Goal: Task Accomplishment & Management: Use online tool/utility

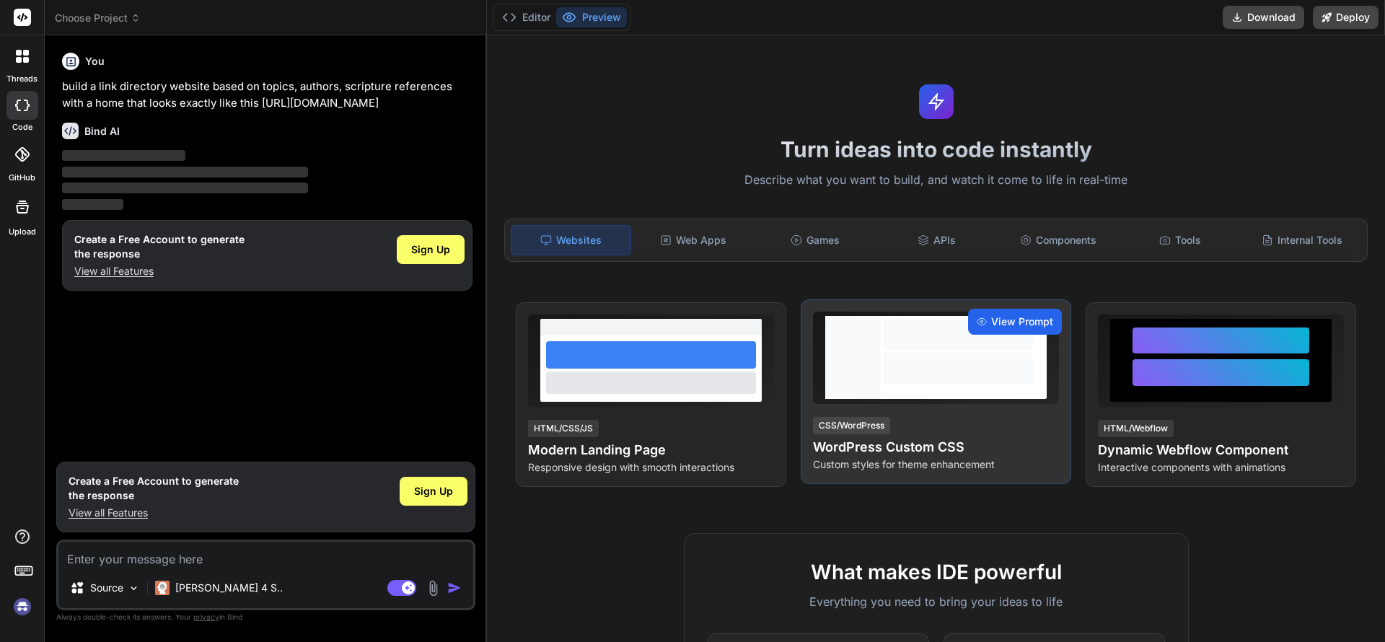
click at [1009, 322] on span "View Prompt" at bounding box center [1022, 322] width 62 height 14
type textarea "x"
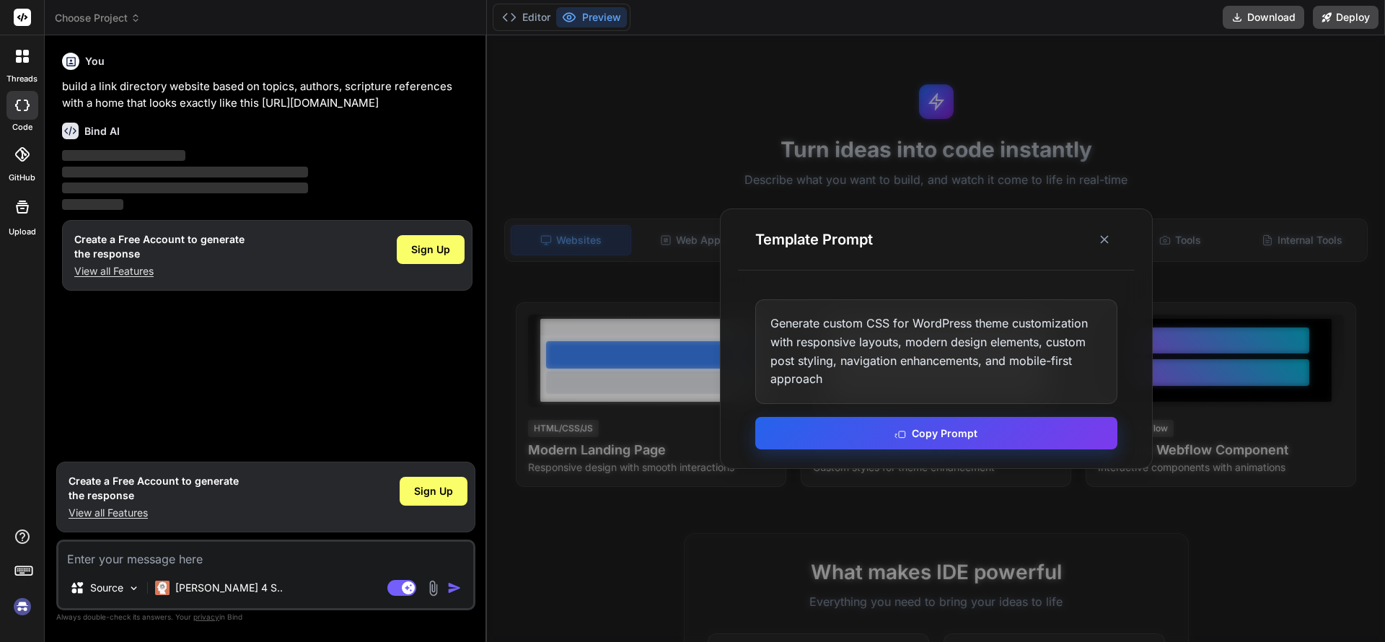
click at [934, 433] on button "Copy Prompt" at bounding box center [936, 433] width 362 height 32
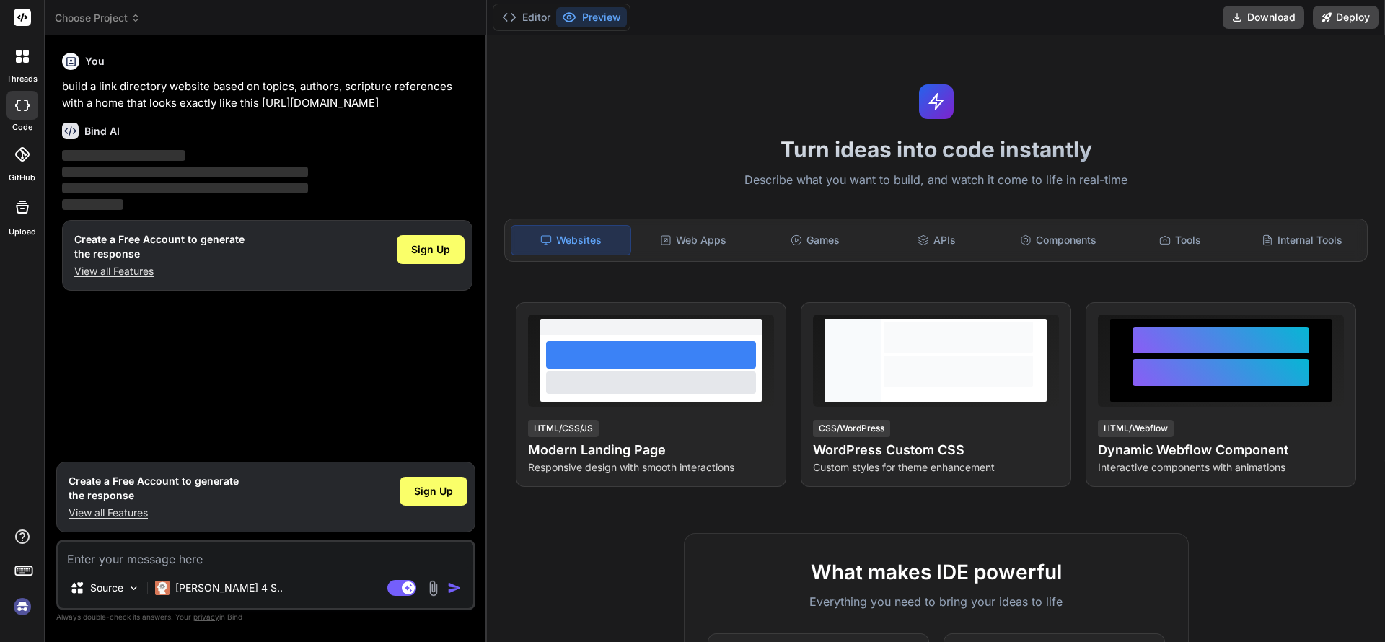
click at [216, 558] on textarea at bounding box center [265, 555] width 415 height 26
paste textarea "Generate custom CSS for WordPress theme customization with responsive layouts, …"
type textarea "Generate custom CSS for WordPress theme customization with responsive layouts, …"
type textarea "x"
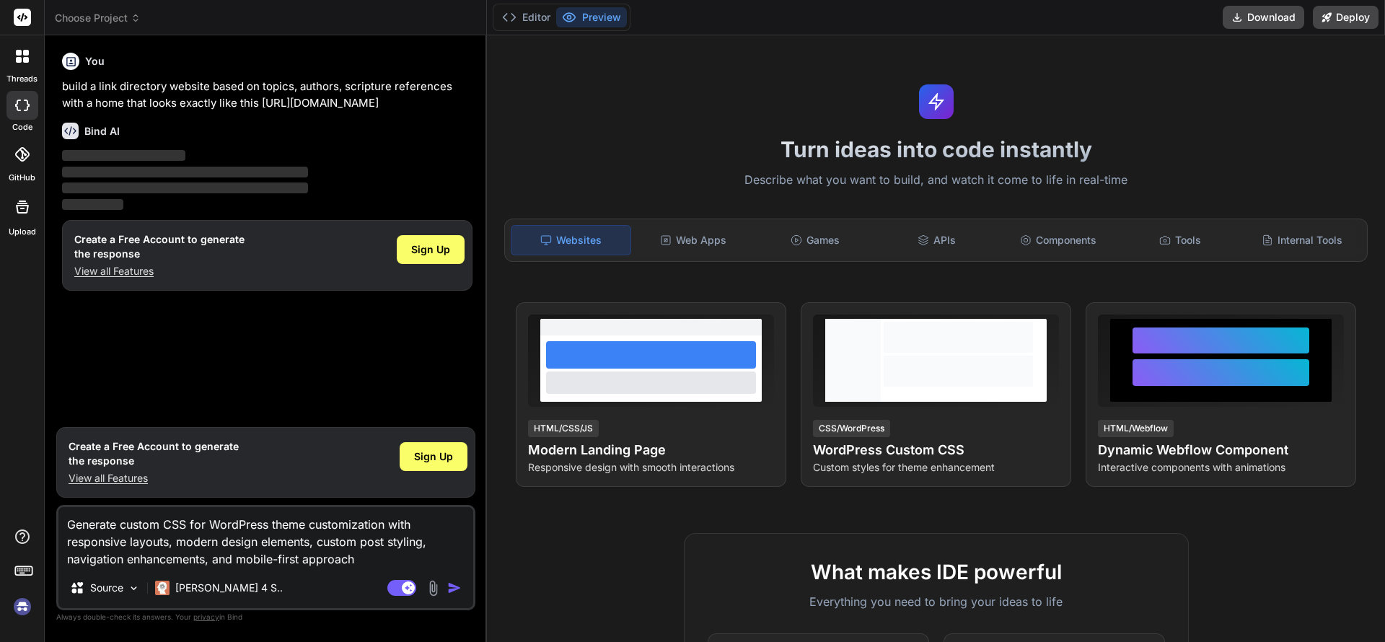
type textarea "Generate custom CSS for WordPress theme customization with responsive layouts, …"
click at [456, 586] on img "button" at bounding box center [454, 588] width 14 height 14
click at [420, 257] on span "Sign Up" at bounding box center [430, 249] width 39 height 14
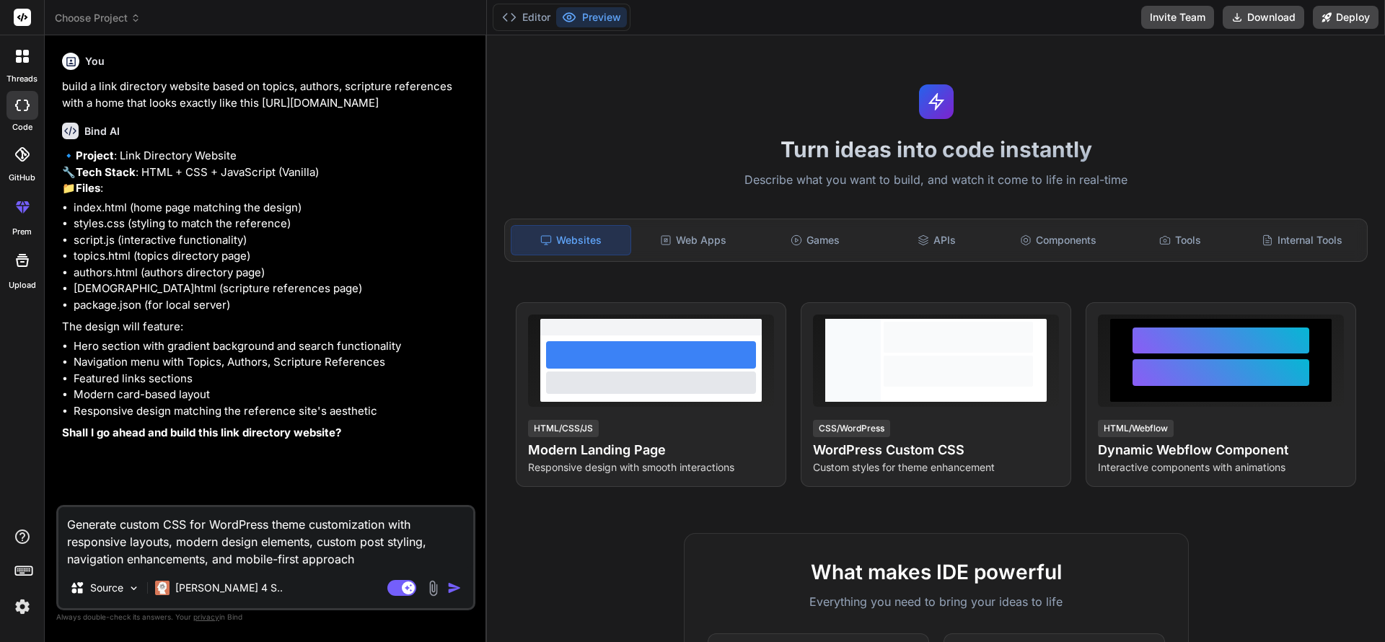
click at [448, 582] on img "button" at bounding box center [454, 588] width 14 height 14
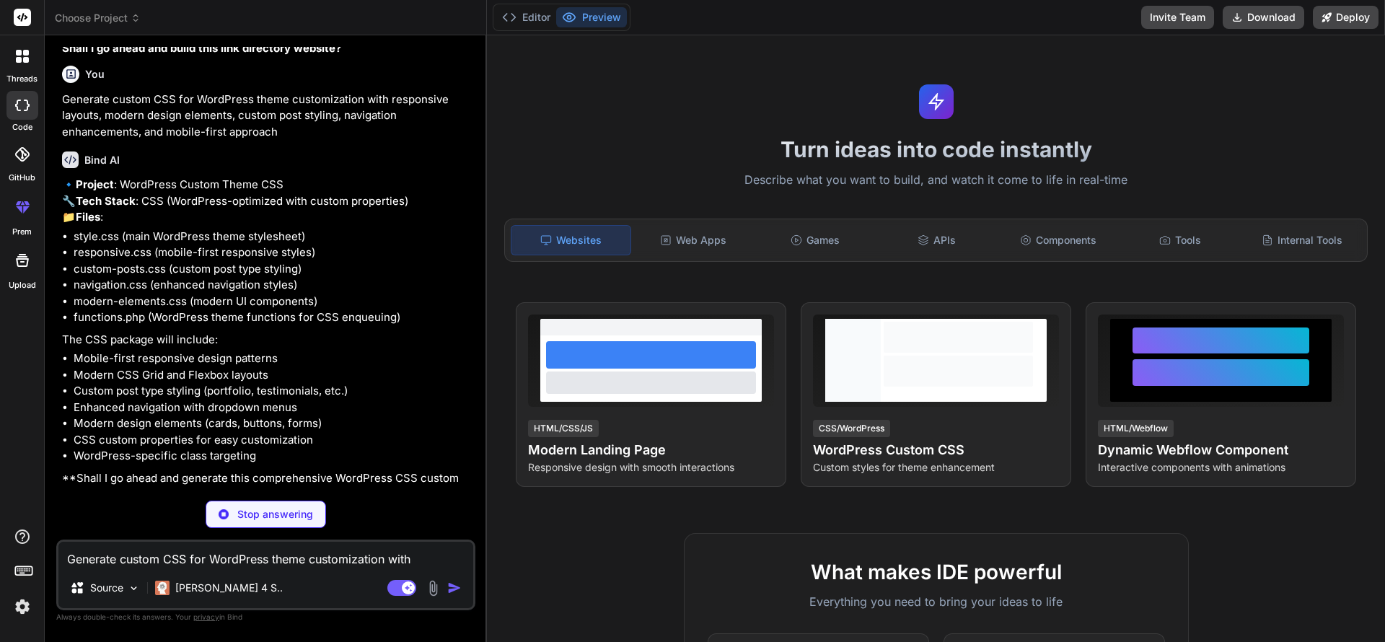
scroll to position [431, 0]
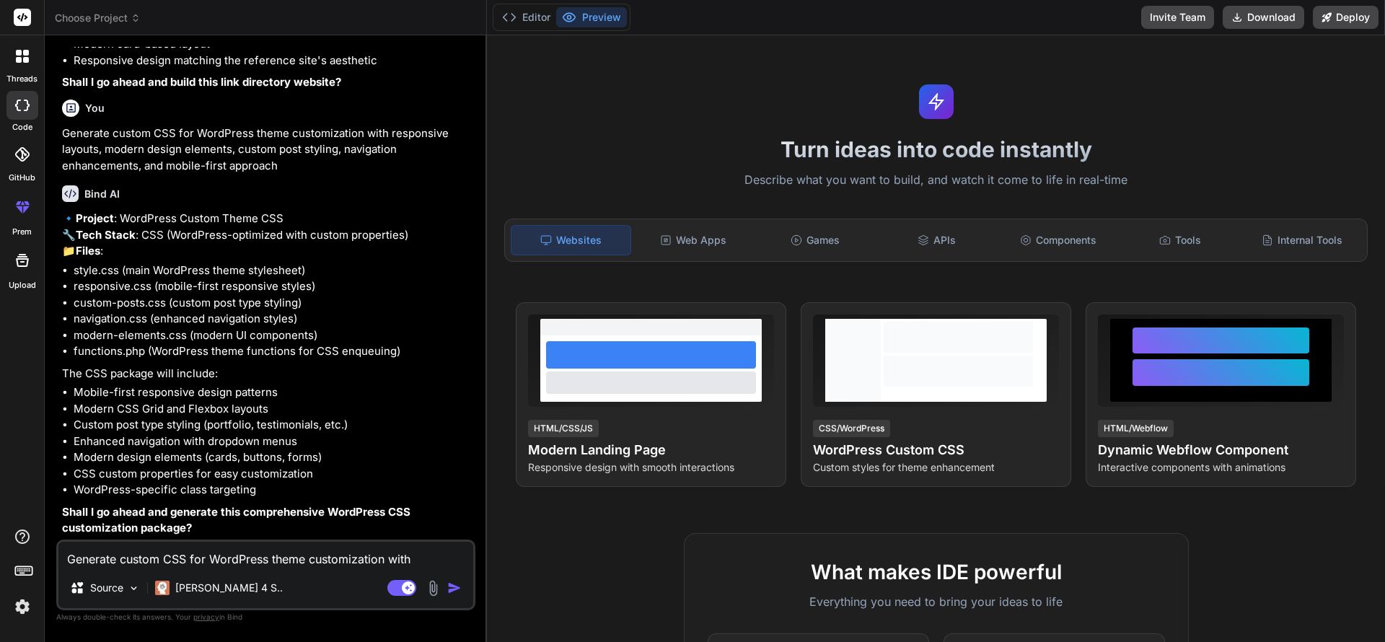
type textarea "x"
click at [299, 550] on textarea "Generate custom CSS for WordPress theme customization with responsive layouts, …" at bounding box center [265, 555] width 415 height 26
type textarea "y"
type textarea "x"
type textarea "ye"
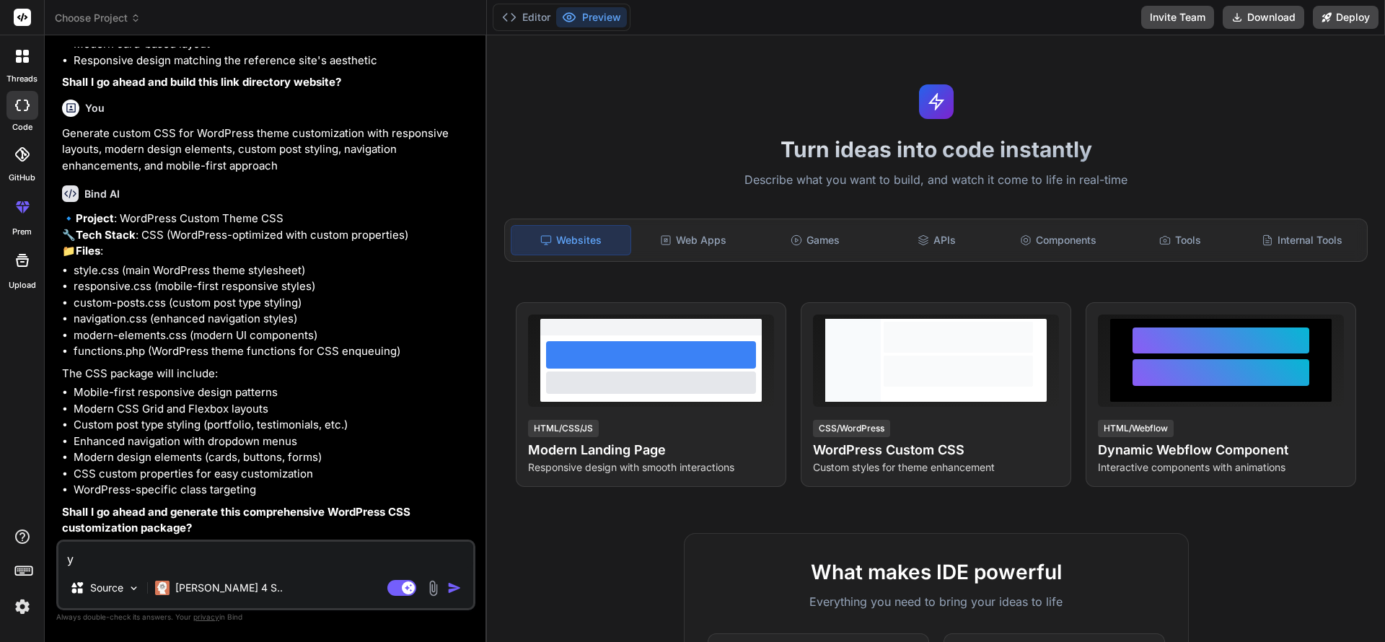
type textarea "x"
type textarea "yes"
type textarea "x"
type textarea "yes"
type textarea "x"
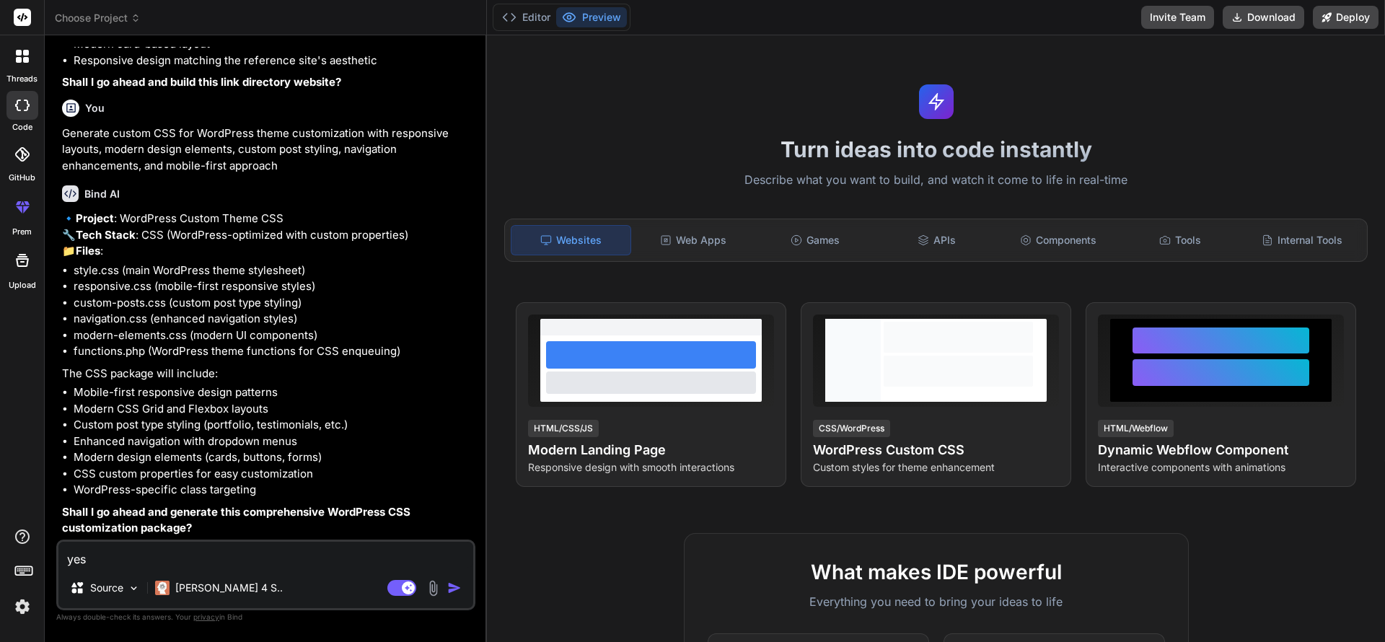
type textarea "yes b"
type textarea "x"
type textarea "yes bu"
type textarea "x"
type textarea "yes buiu"
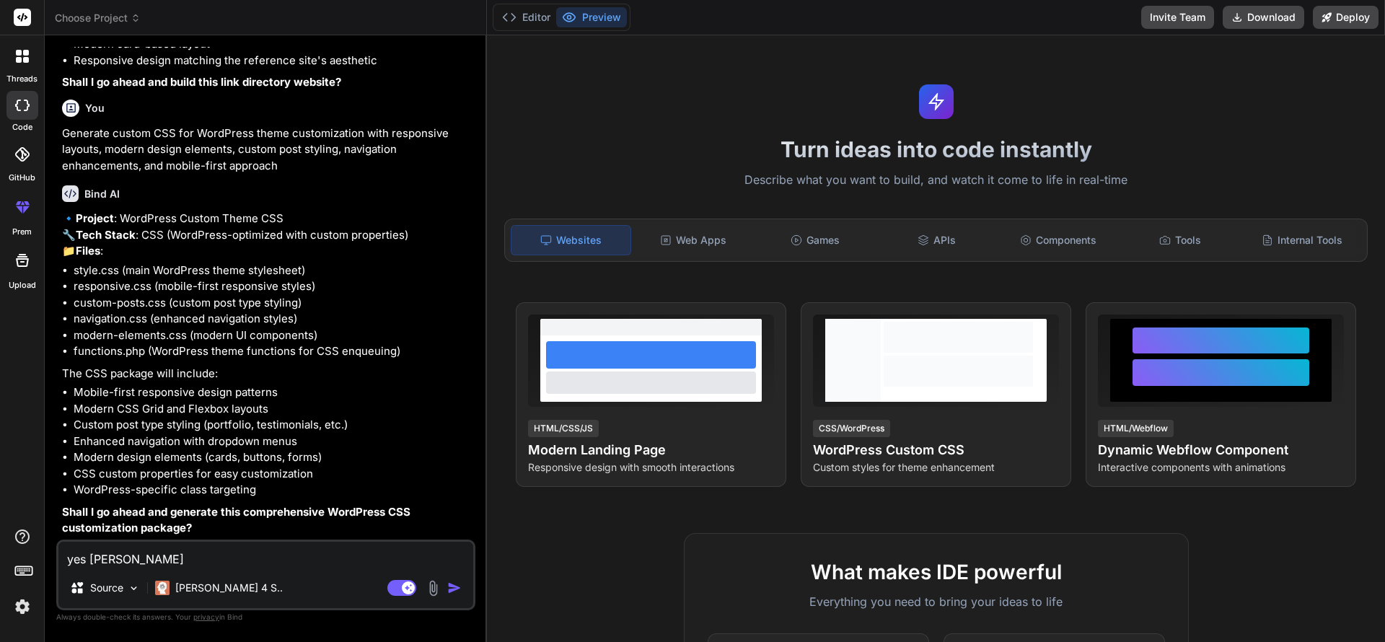
type textarea "x"
type textarea "yes buiul"
type textarea "x"
type textarea "yes buiuld"
type textarea "x"
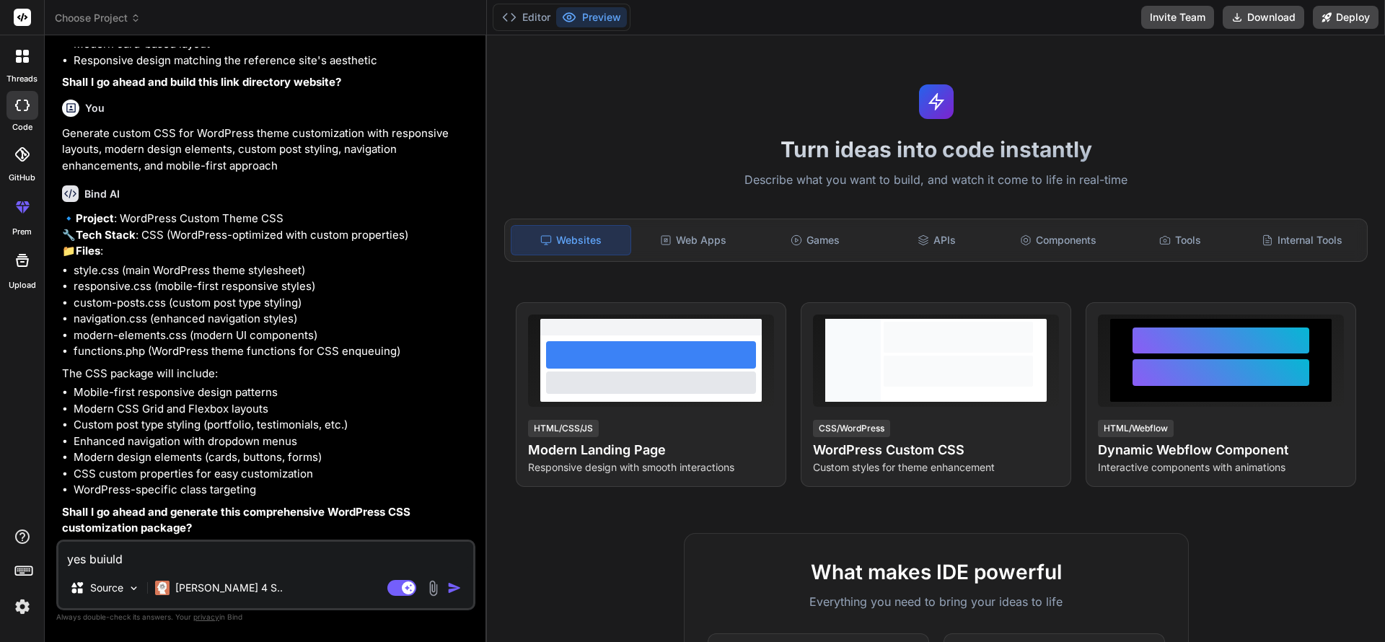
type textarea "yes buiuld"
type textarea "x"
type textarea "yes buiuld t"
type textarea "x"
type textarea "yes buiuld th"
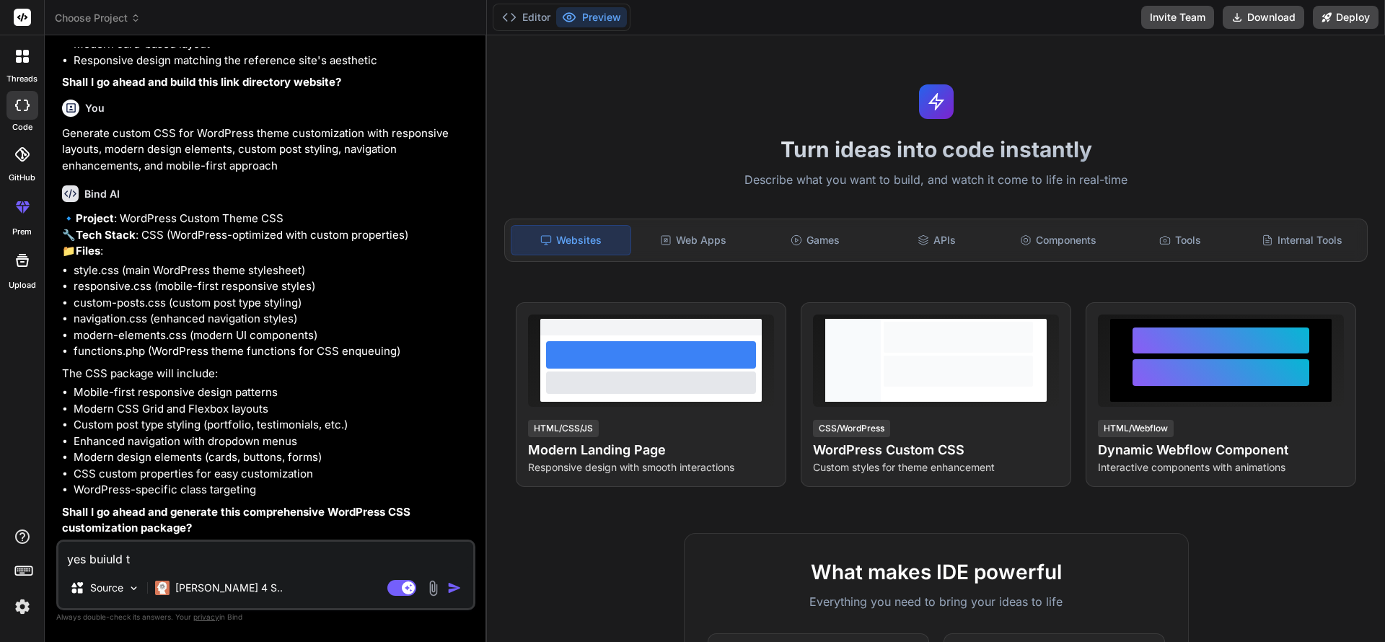
type textarea "x"
type textarea "yes buiuld the"
type textarea "x"
type textarea "yes buiuld the"
type textarea "x"
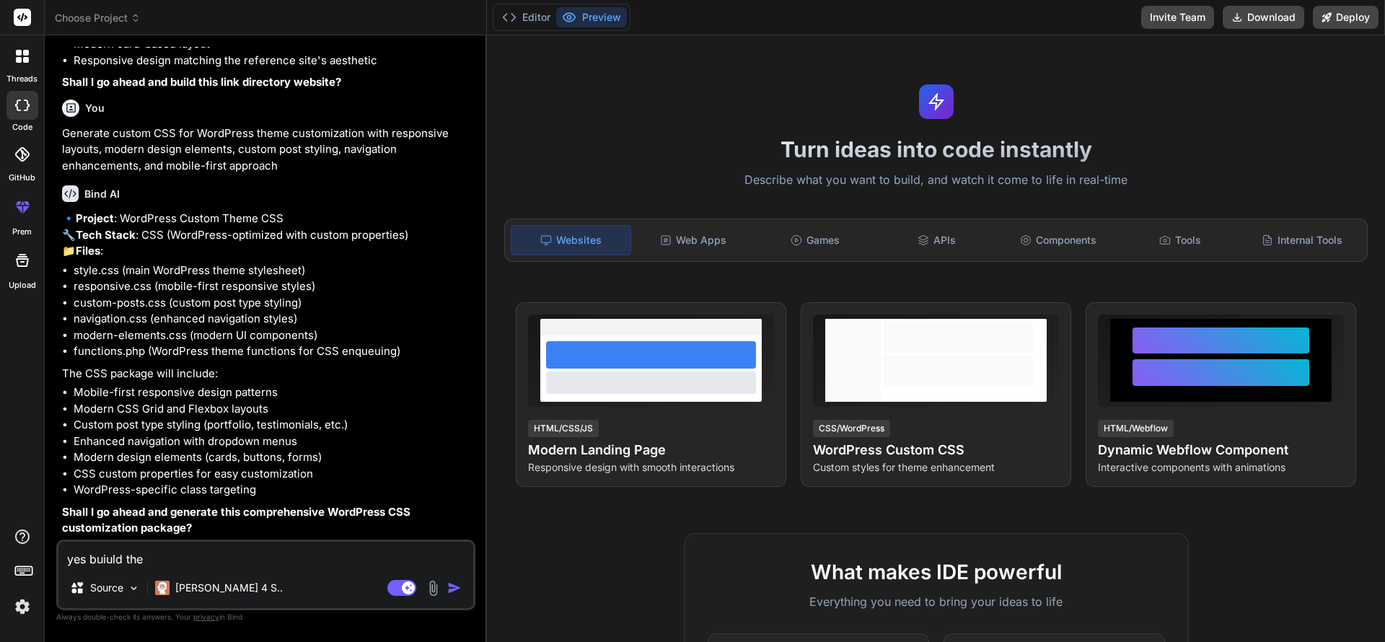
type textarea "yes buiuld the l"
type textarea "x"
type textarea "yes buiuld the li"
type textarea "x"
type textarea "yes buiuld the lin"
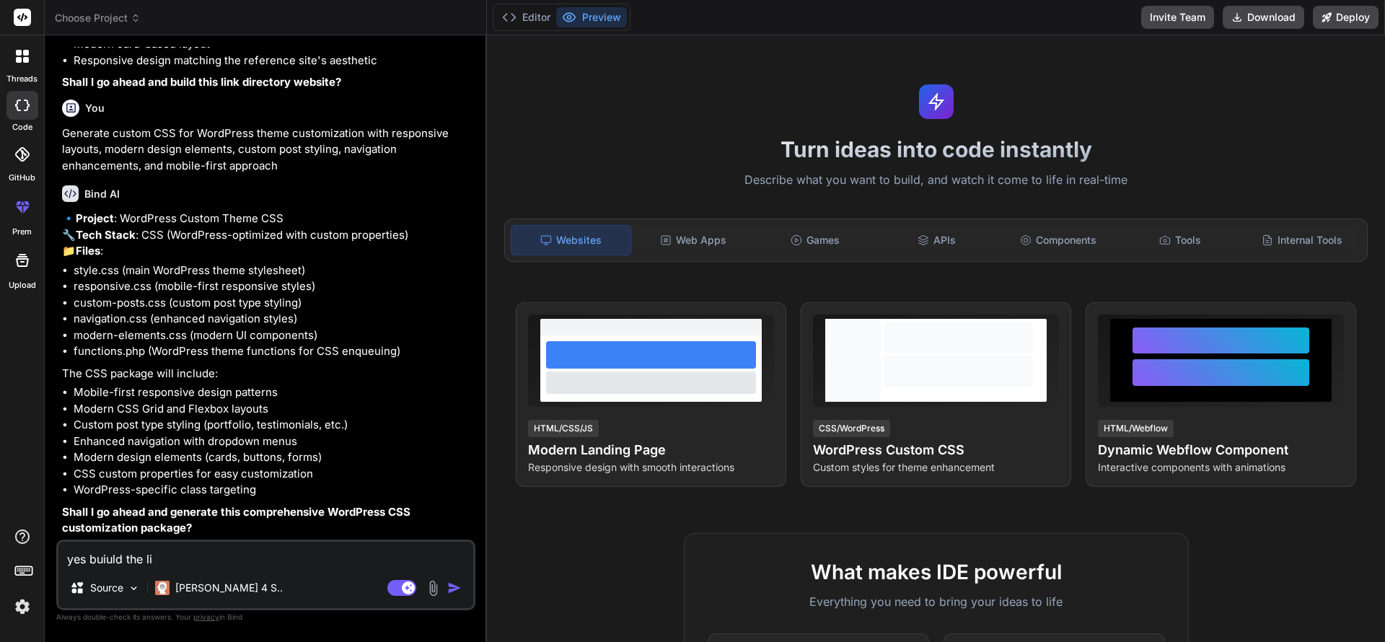
type textarea "x"
type textarea "yes buiuld the link"
type textarea "x"
type textarea "yes buiuld the link"
type textarea "x"
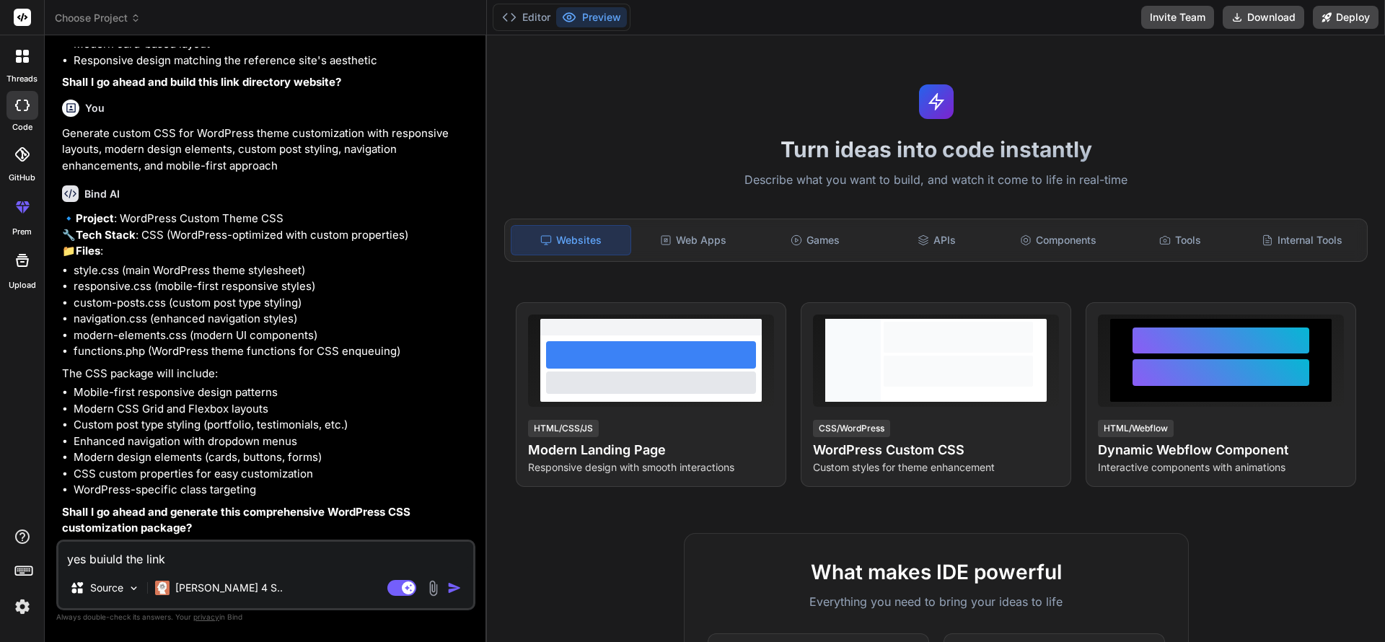
type textarea "yes buiuld the link d"
type textarea "x"
type textarea "yes buiuld the link di"
type textarea "x"
type textarea "yes buiuld the link dir"
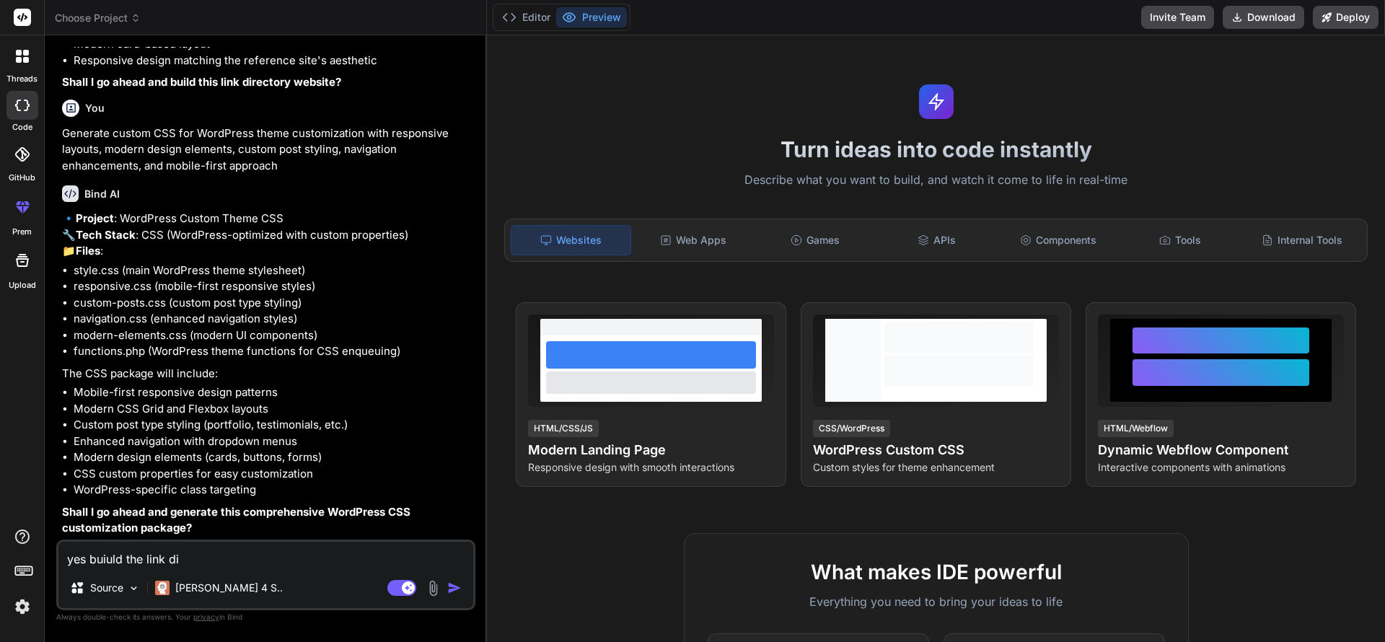
type textarea "x"
type textarea "yes buiuld the link dire"
type textarea "x"
type textarea "yes buiuld the link direc"
type textarea "x"
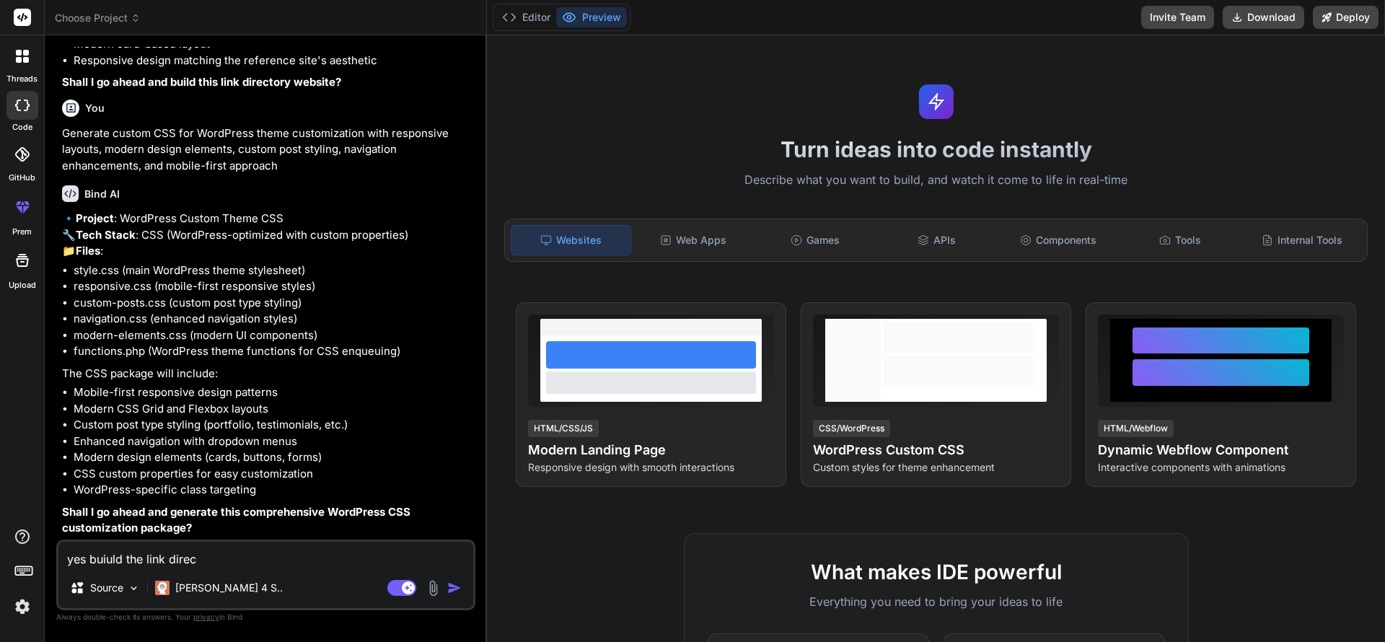
type textarea "yes buiuld the link direct"
type textarea "x"
type textarea "yes buiuld the link directo"
type textarea "x"
type textarea "yes buiuld the link director"
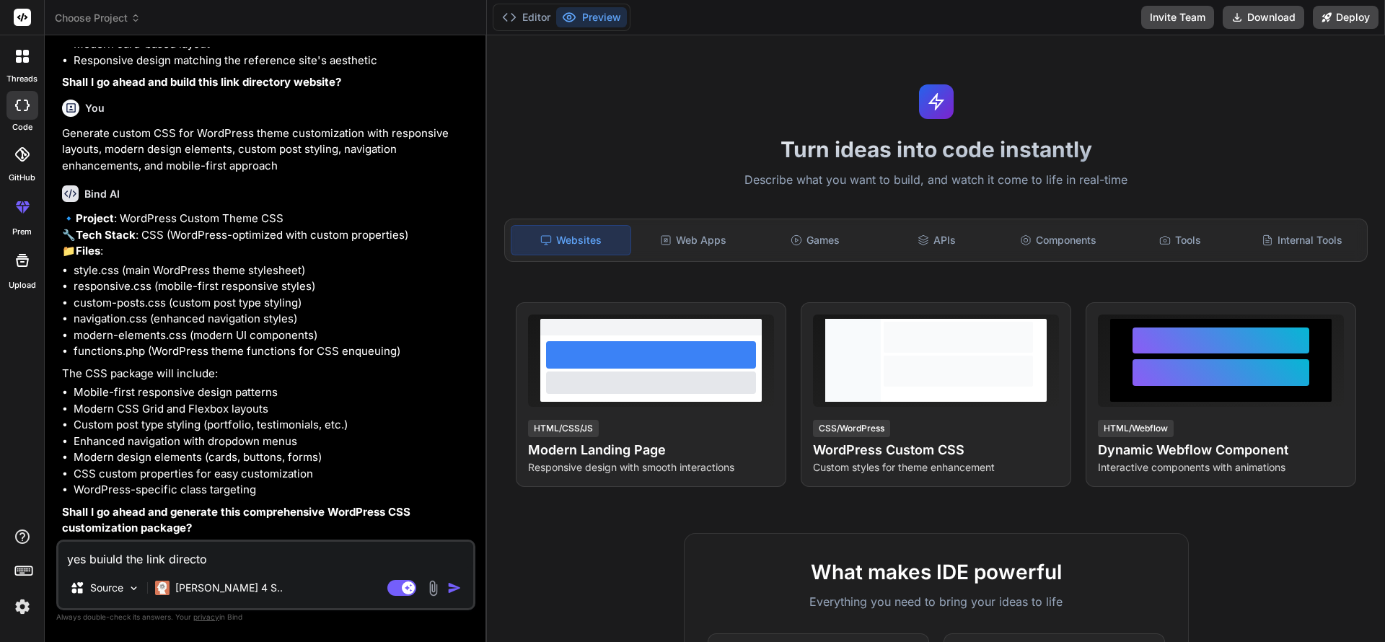
type textarea "x"
type textarea "yes buiuld the link directory"
type textarea "x"
type textarea "yes buiuld the link directory"
type textarea "x"
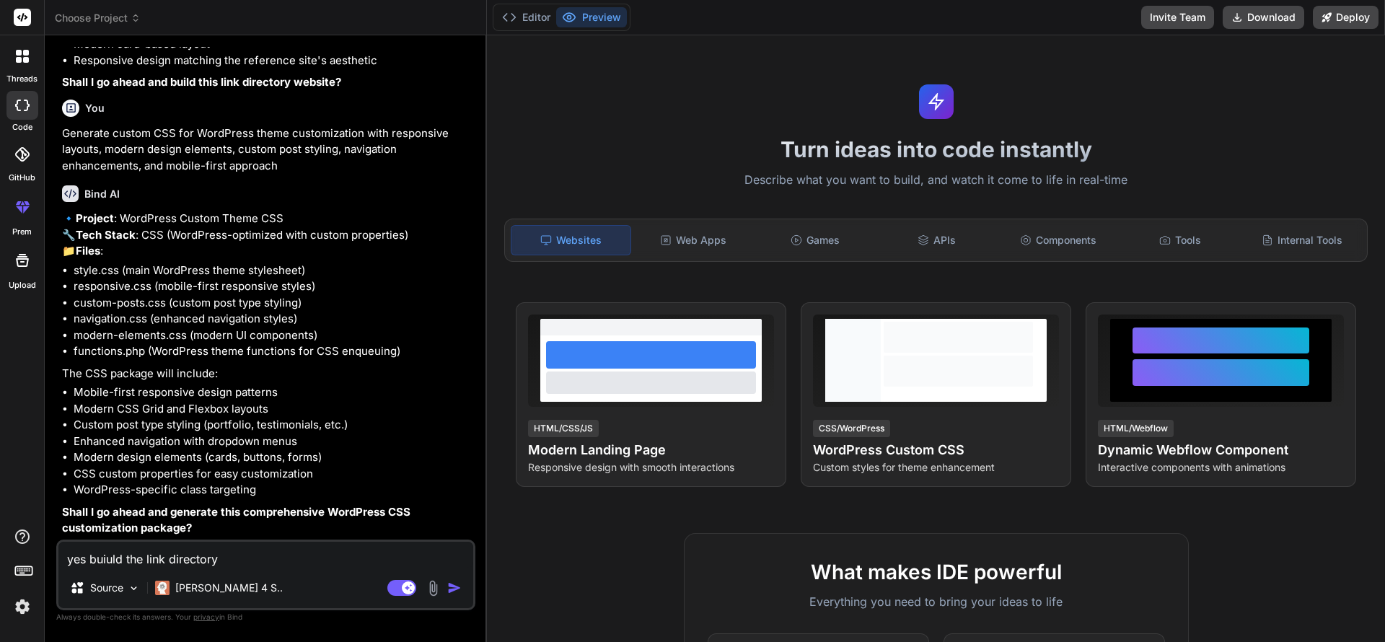
type textarea "yes buiuld the link directory w"
type textarea "x"
type textarea "yes buiuld the link directory we"
type textarea "x"
type textarea "yes buiuld the link directory web"
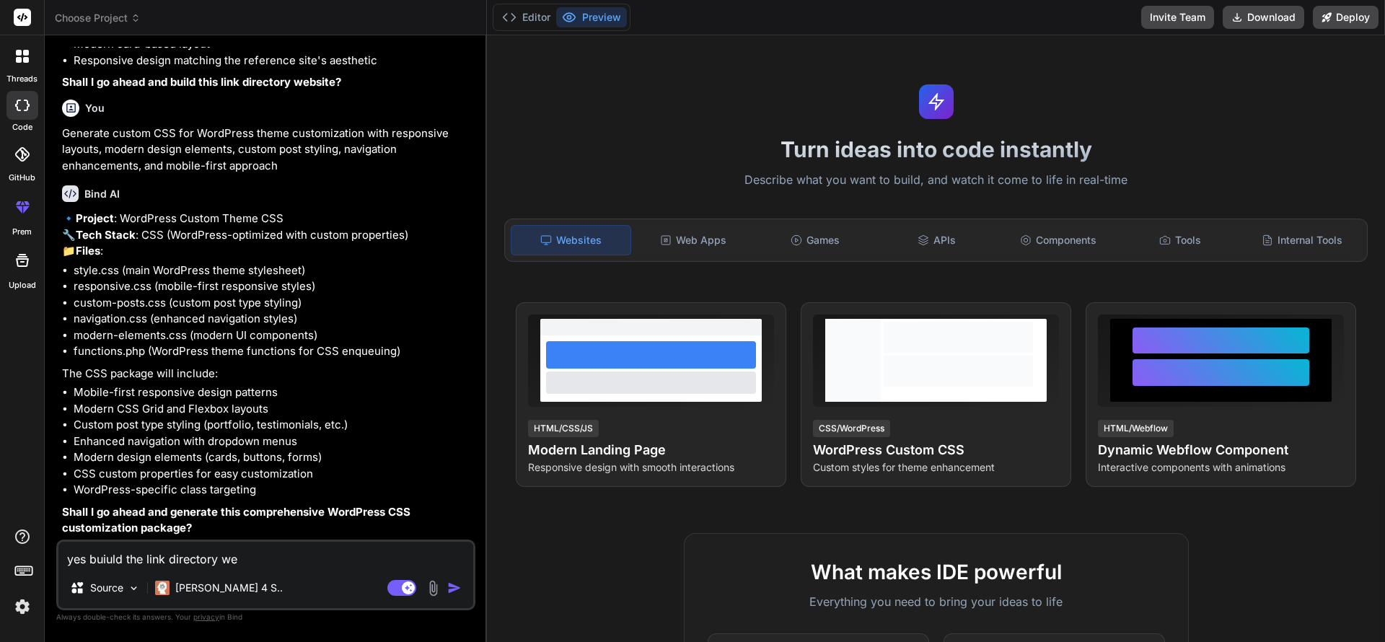
type textarea "x"
type textarea "yes buiuld the link directory webs"
type textarea "x"
type textarea "yes buiuld the link directory websi"
type textarea "x"
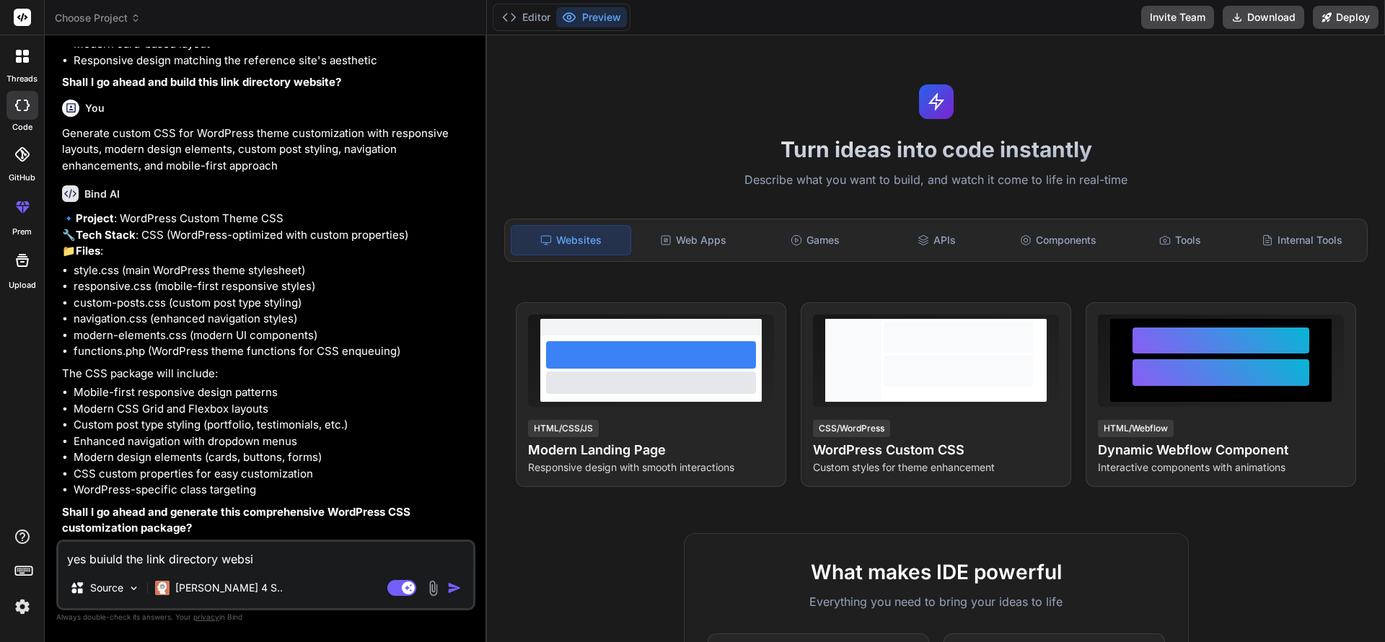
type textarea "yes buiuld the link directory websit"
type textarea "x"
type textarea "yes buiuld the link directory website"
type textarea "x"
type textarea "yes buiuld the link directory website"
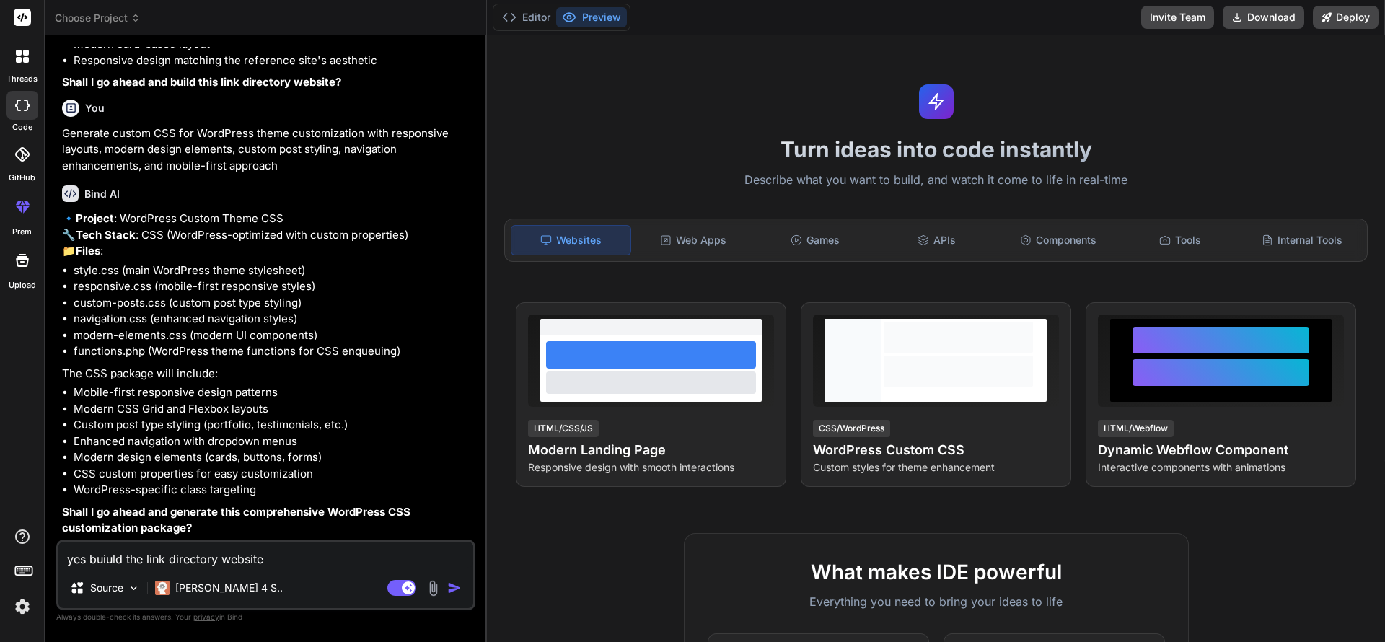
type textarea "x"
type textarea "yes buiuld the link directory website i"
type textarea "x"
type textarea "yes buiuld the link directory website in"
type textarea "x"
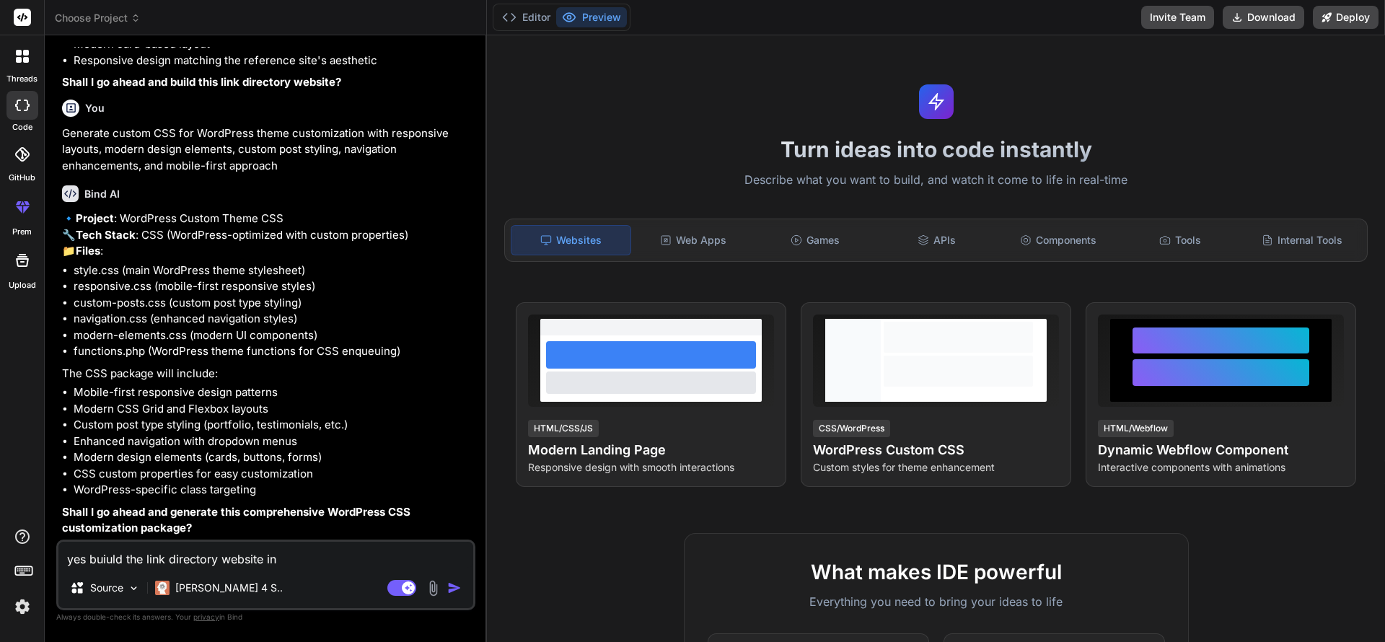
type textarea "yes buiuld the link directory website in"
type textarea "x"
type textarea "yes buiuld the link directory website in w"
type textarea "x"
type textarea "yes buiuld the link directory website in wo"
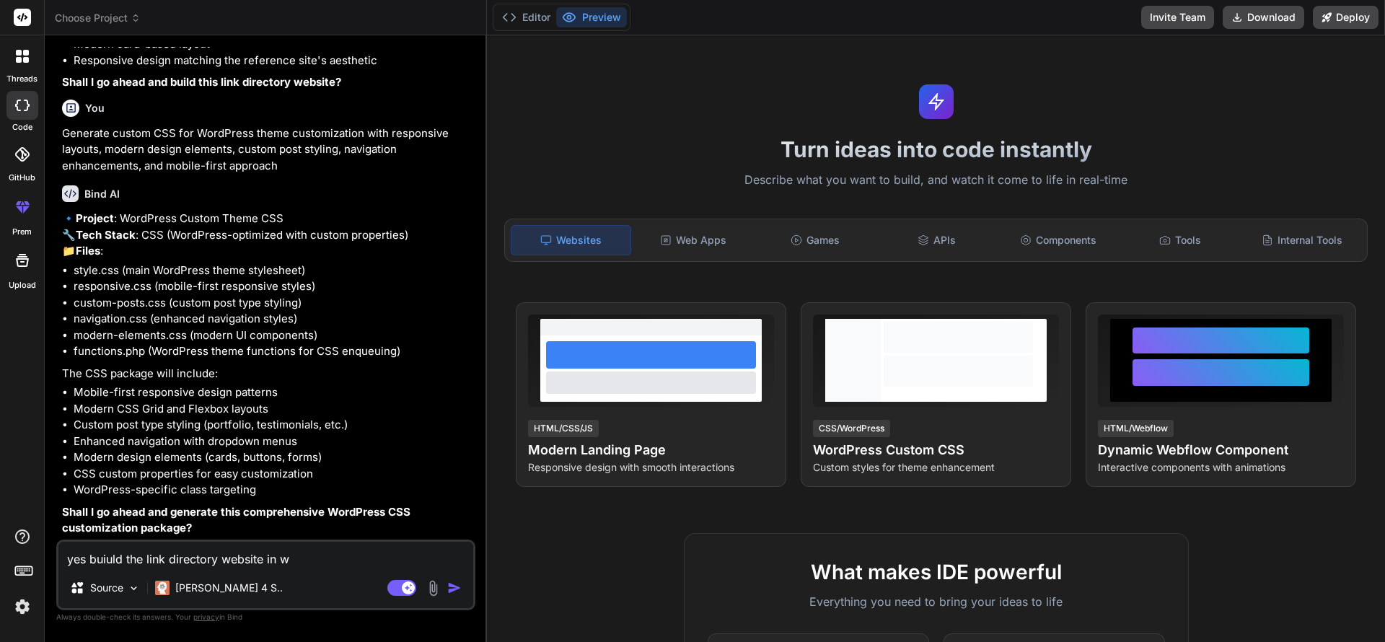
type textarea "x"
type textarea "yes buiuld the link directory website in wor"
type textarea "x"
type textarea "yes buiuld the link directory website in word"
type textarea "x"
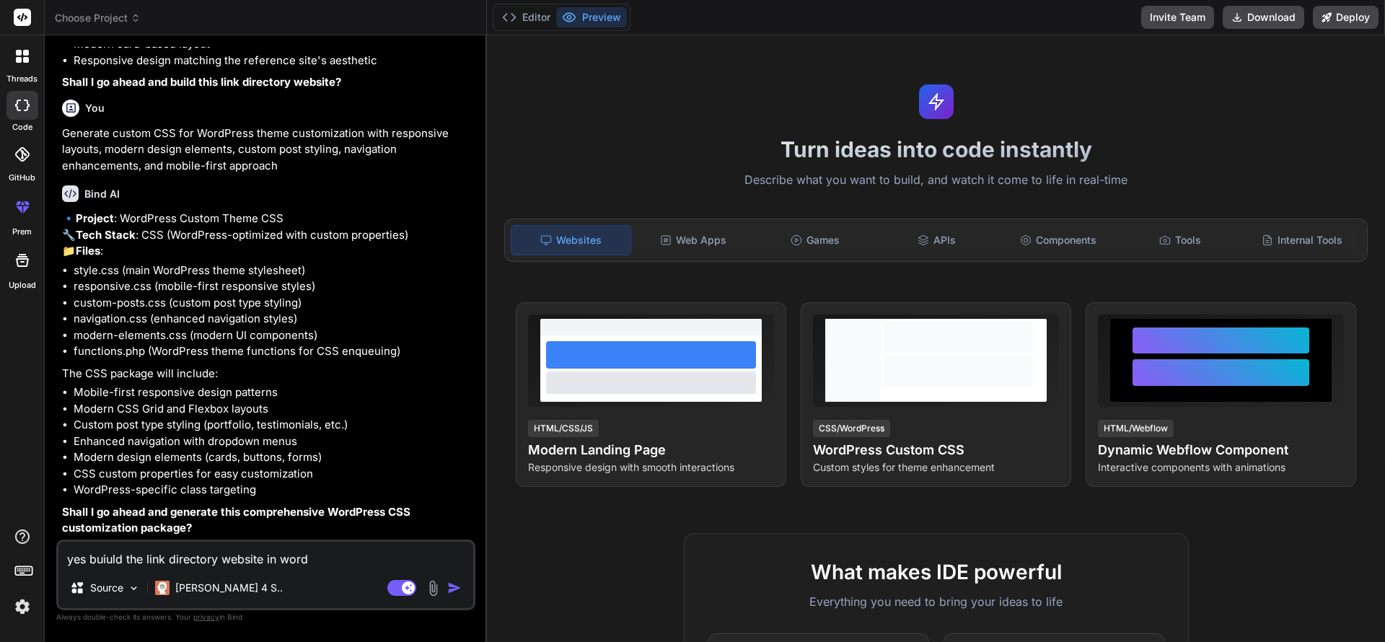
type textarea "yes buiuld the link directory website in wordp"
type textarea "x"
type textarea "yes buiuld the link directory website in wordpr"
type textarea "x"
type textarea "yes buiuld the link directory website in wordpre"
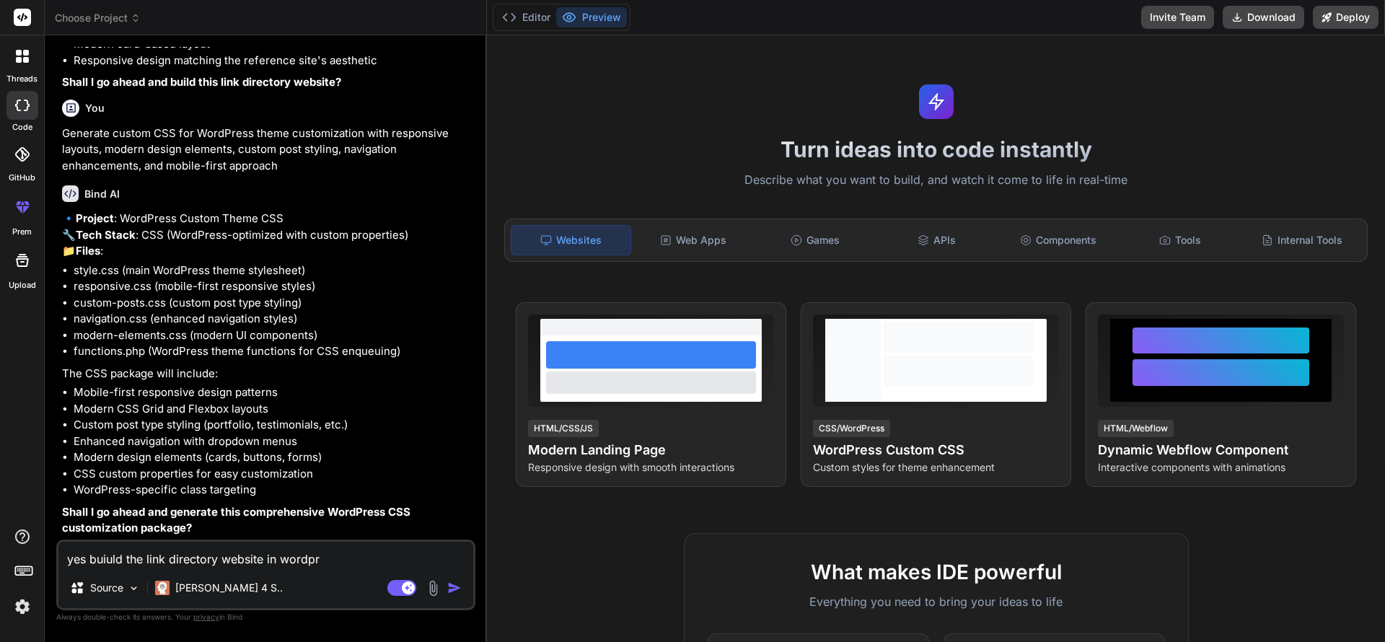
type textarea "x"
type textarea "yes buiuld the link directory website in wordpres"
type textarea "x"
type textarea "yes buiuld the link directory website in wordpress"
type textarea "x"
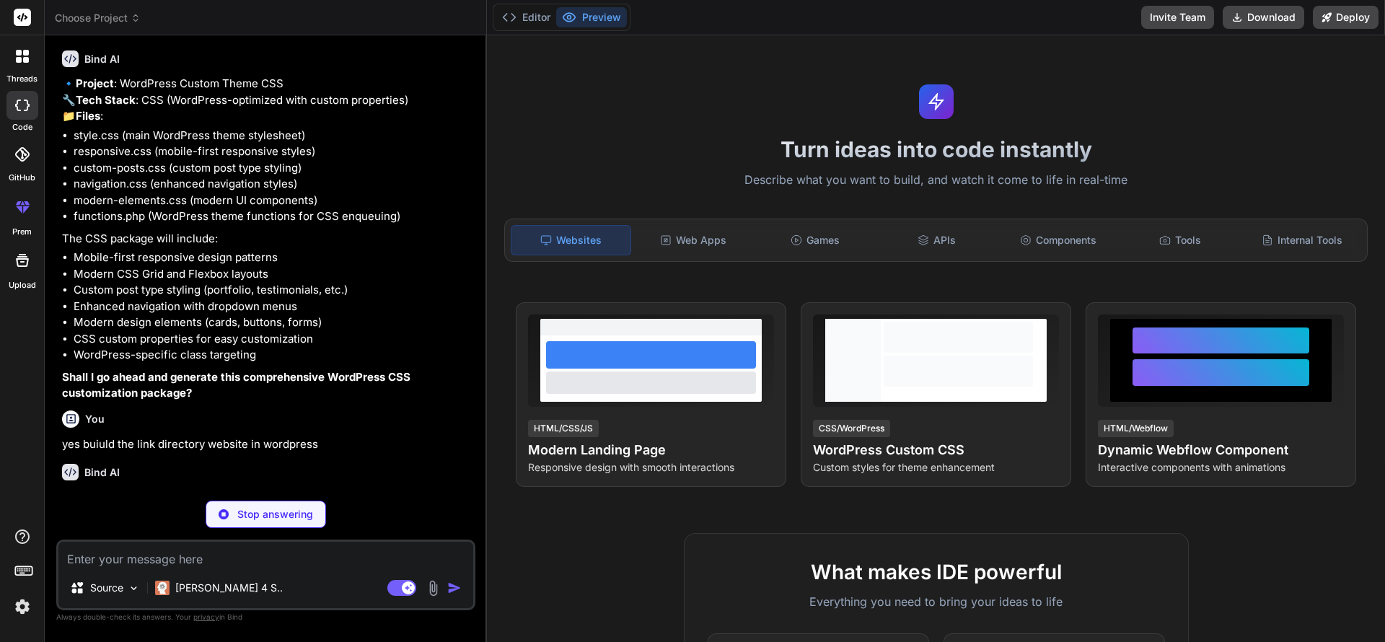
scroll to position [581, 0]
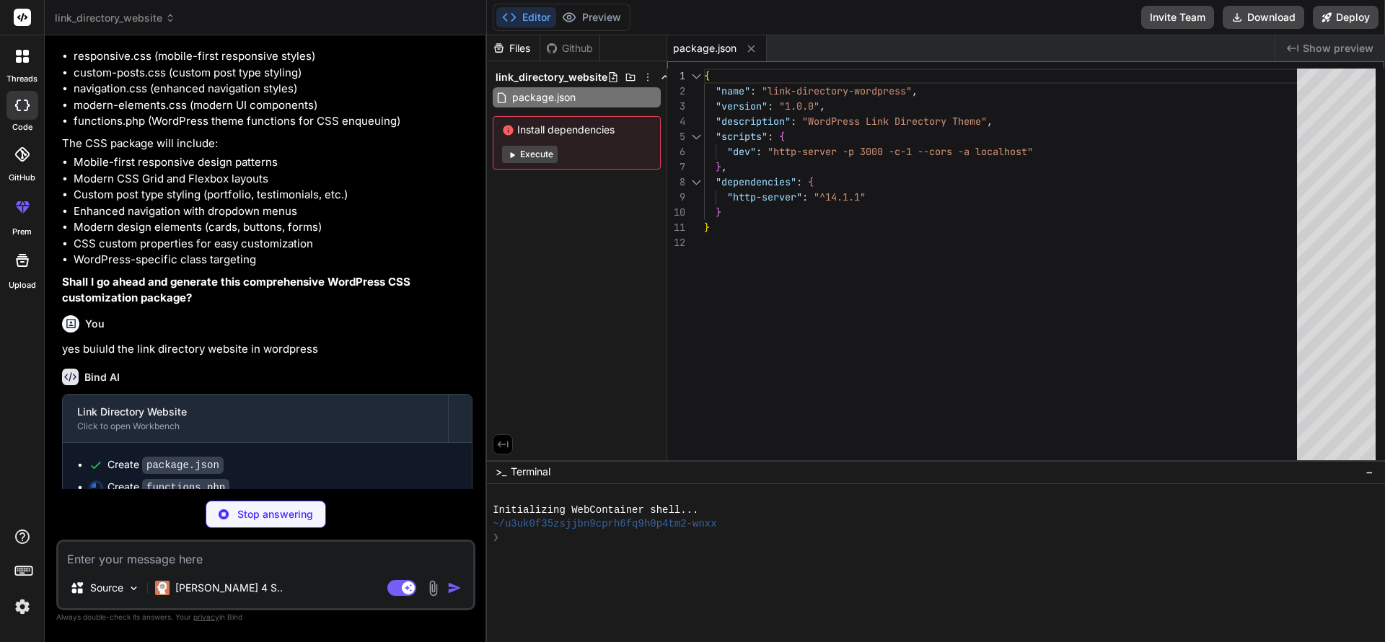
click at [537, 154] on button "Execute" at bounding box center [530, 154] width 56 height 17
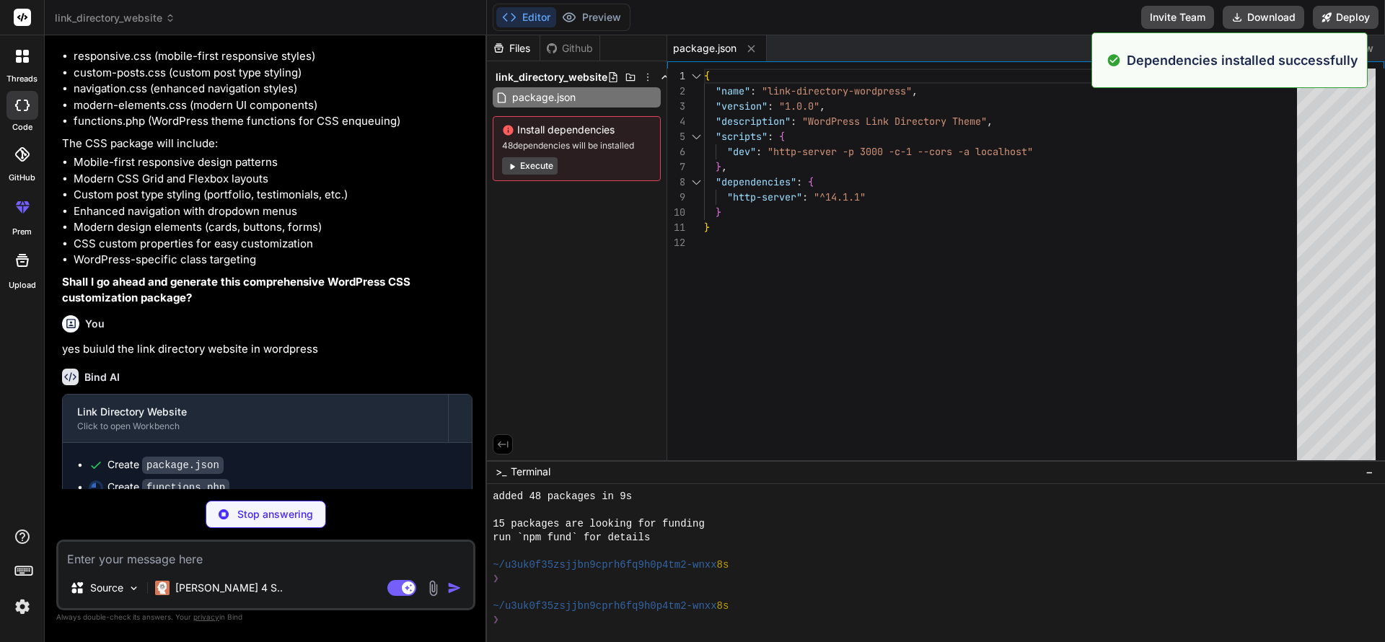
scroll to position [123, 0]
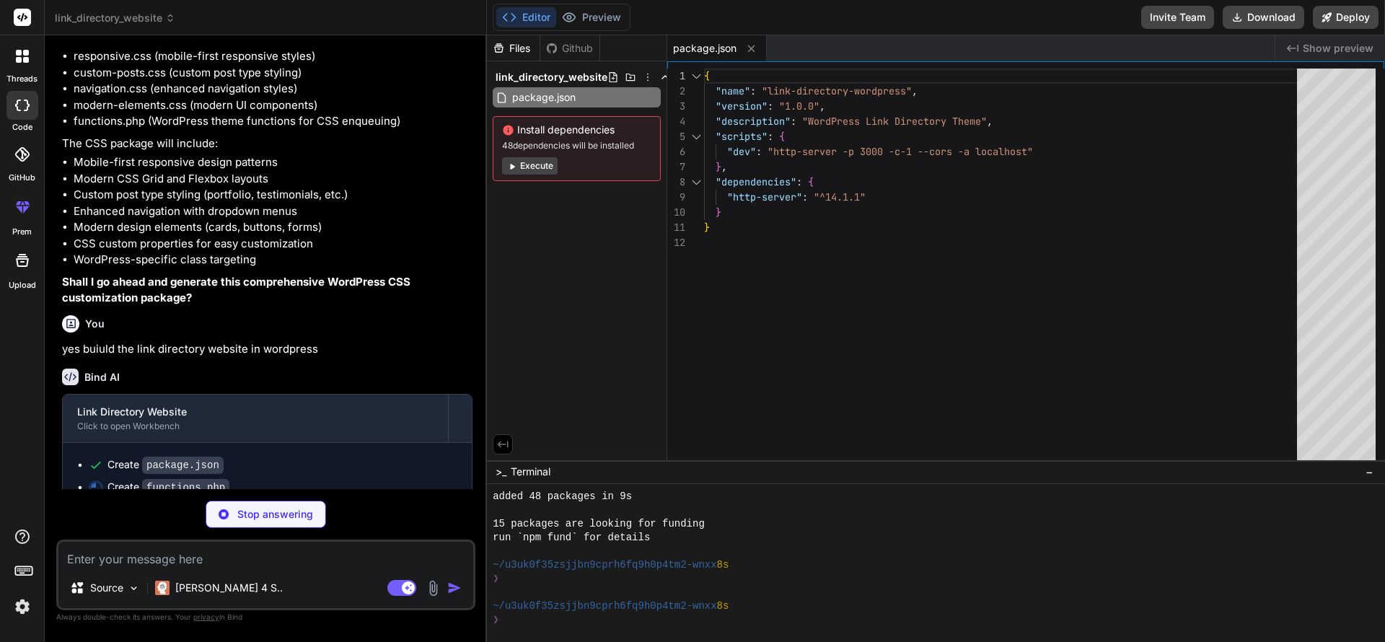
click at [1364, 47] on span "Show preview" at bounding box center [1338, 48] width 71 height 14
type textarea "x"
type textarea "wp_reset_postdata(); $output = ob_get_clean(); wp_send_json_success($output); }…"
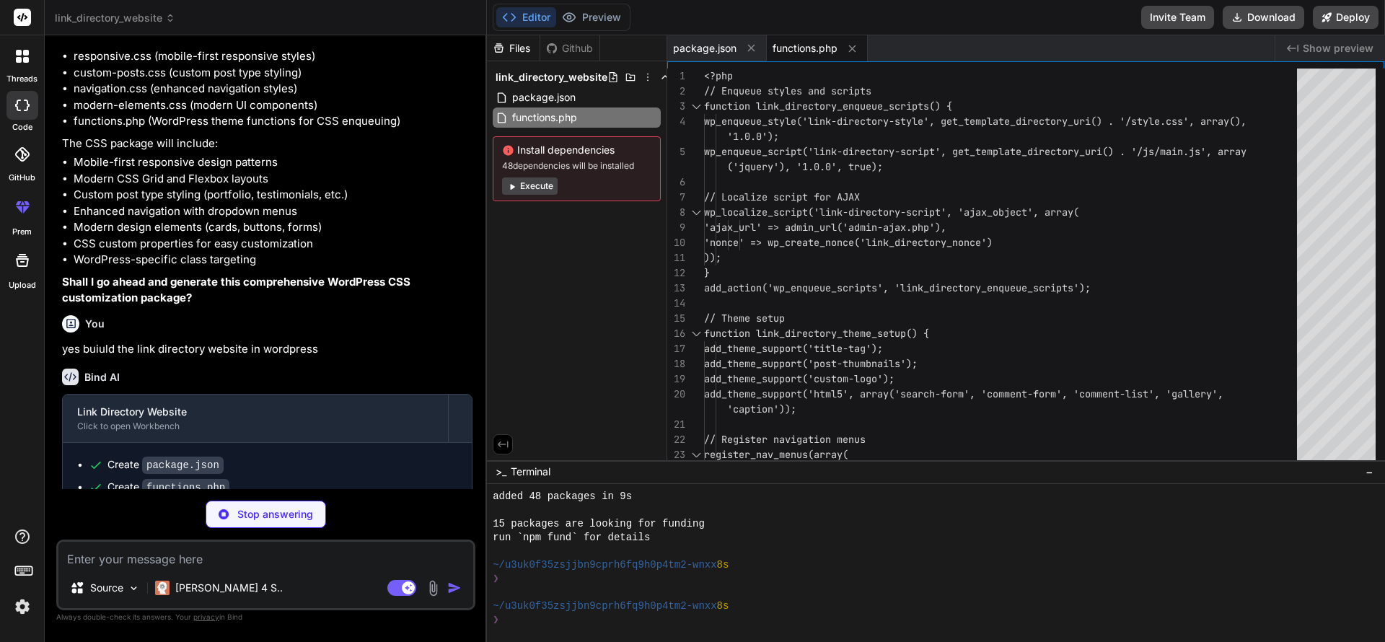
click at [669, 14] on div "Editor Preview Disabled until preview for your project is generated Invite Team…" at bounding box center [936, 17] width 898 height 35
click at [535, 185] on button "Execute" at bounding box center [530, 185] width 56 height 17
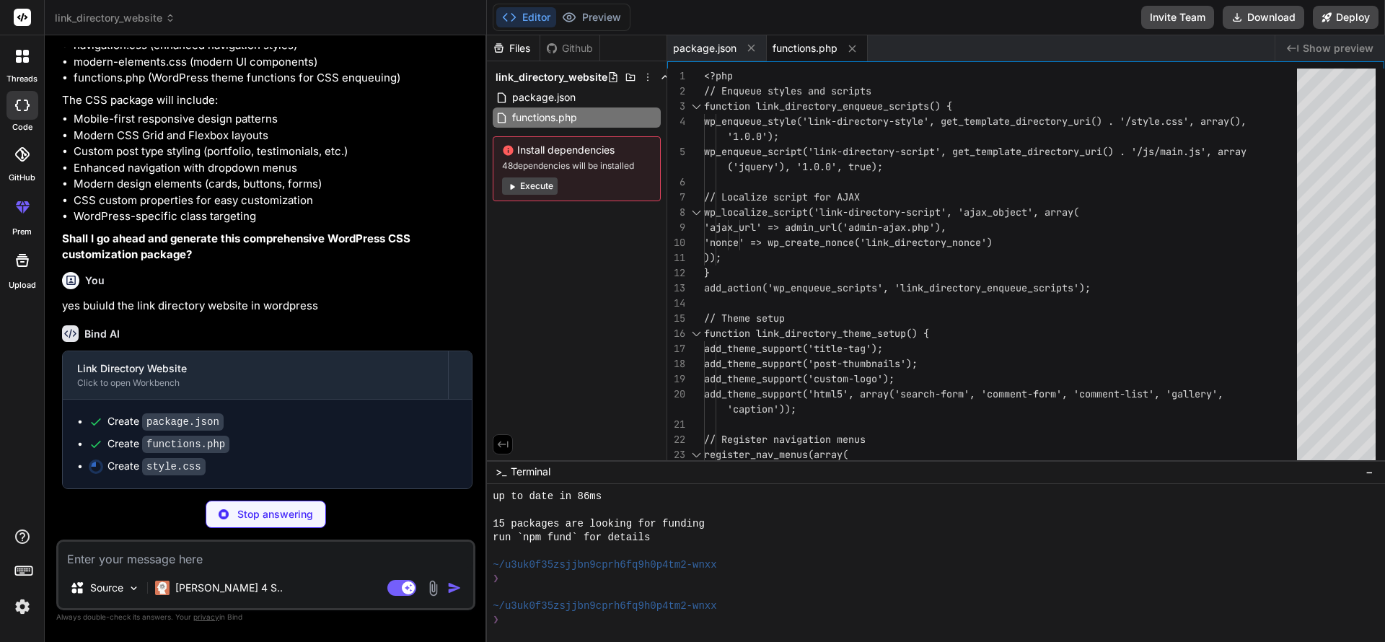
scroll to position [704, 0]
type textarea "x"
type textarea ".mb-2 { margin-bottom: 1rem; } .mb-4 { margin-bottom: 2rem; }"
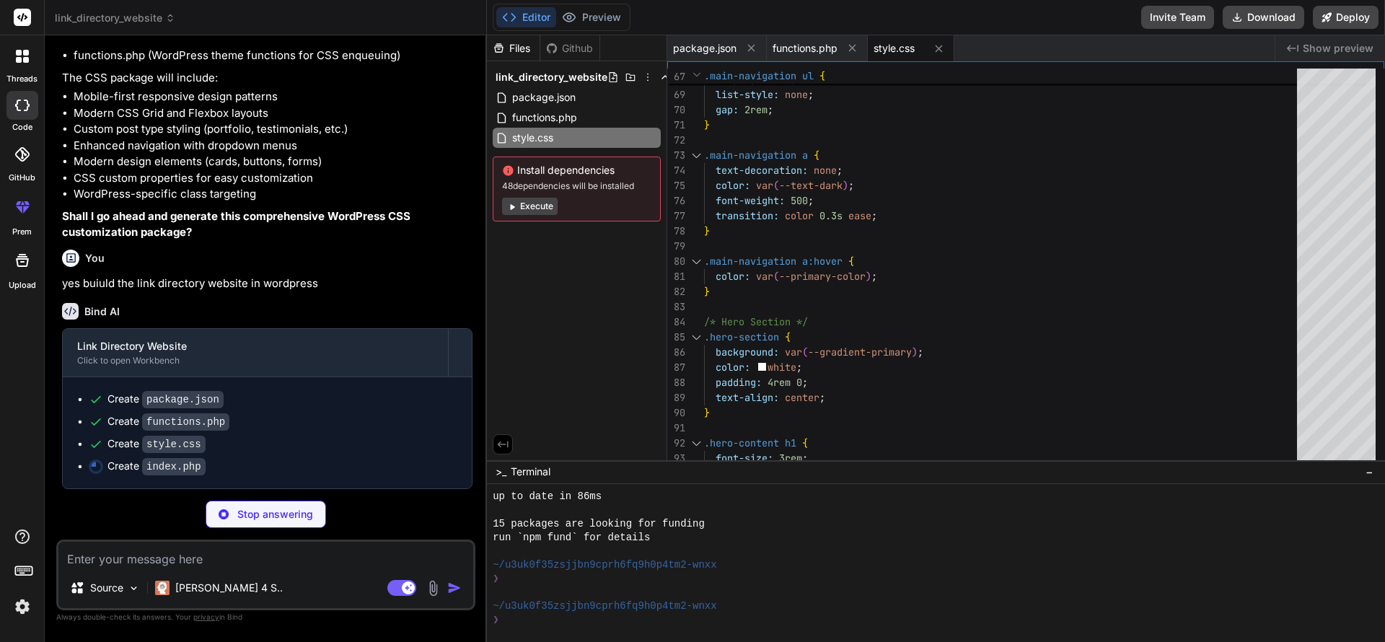
scroll to position [726, 0]
type textarea "x"
type textarea "</body> </html>"
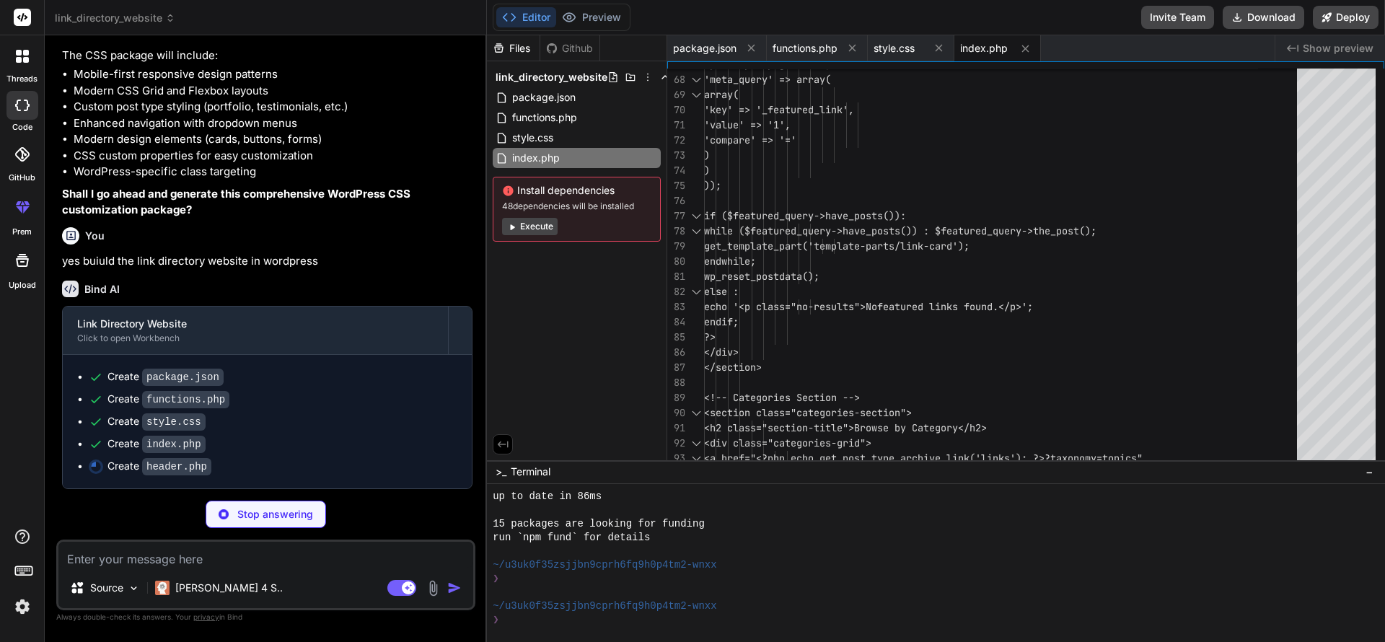
scroll to position [748, 0]
type textarea "x"
type textarea "?> </nav> </div> </div> </header>"
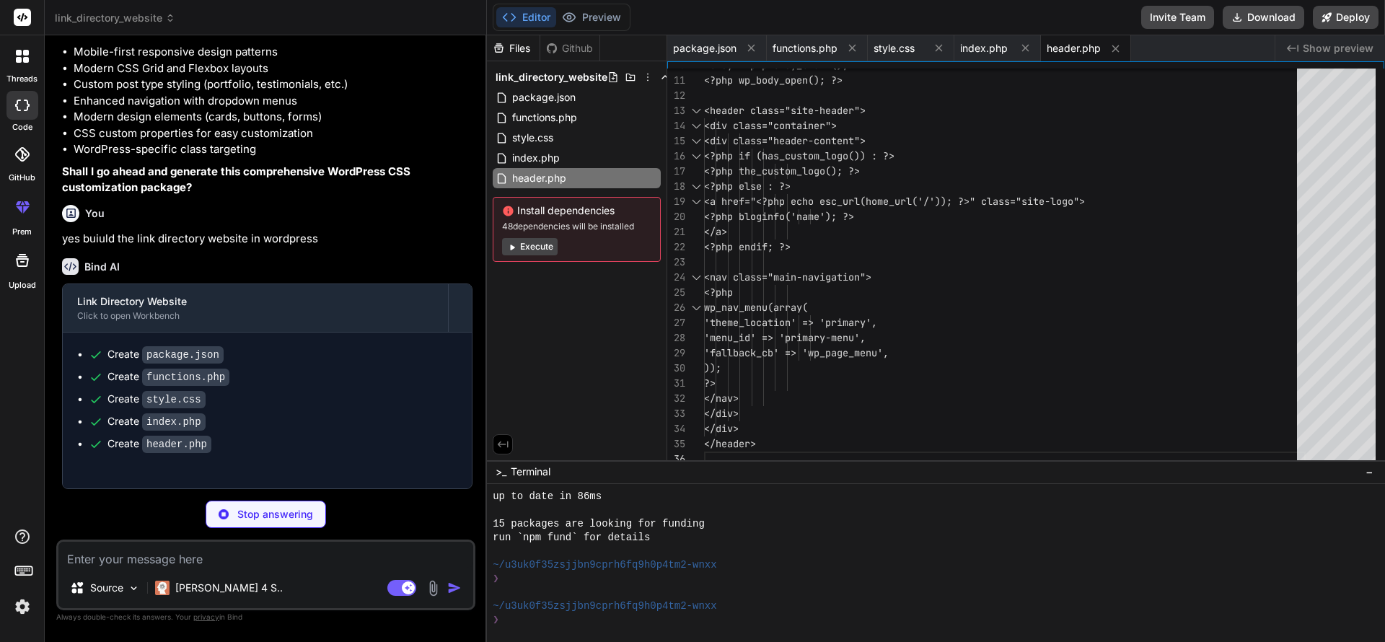
scroll to position [756, 0]
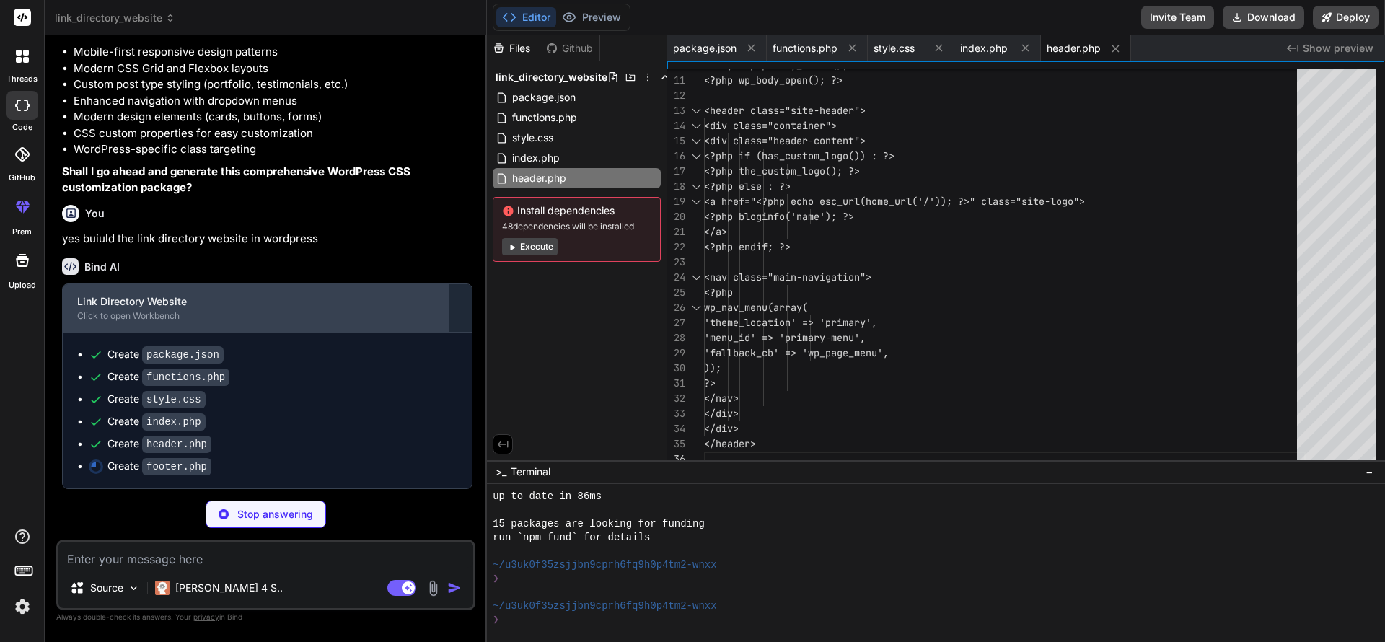
type textarea "x"
type textarea "<p>&copy; <?php echo date('Y'); ?> <?php bloginfo('name'); ?>. All rights reser…"
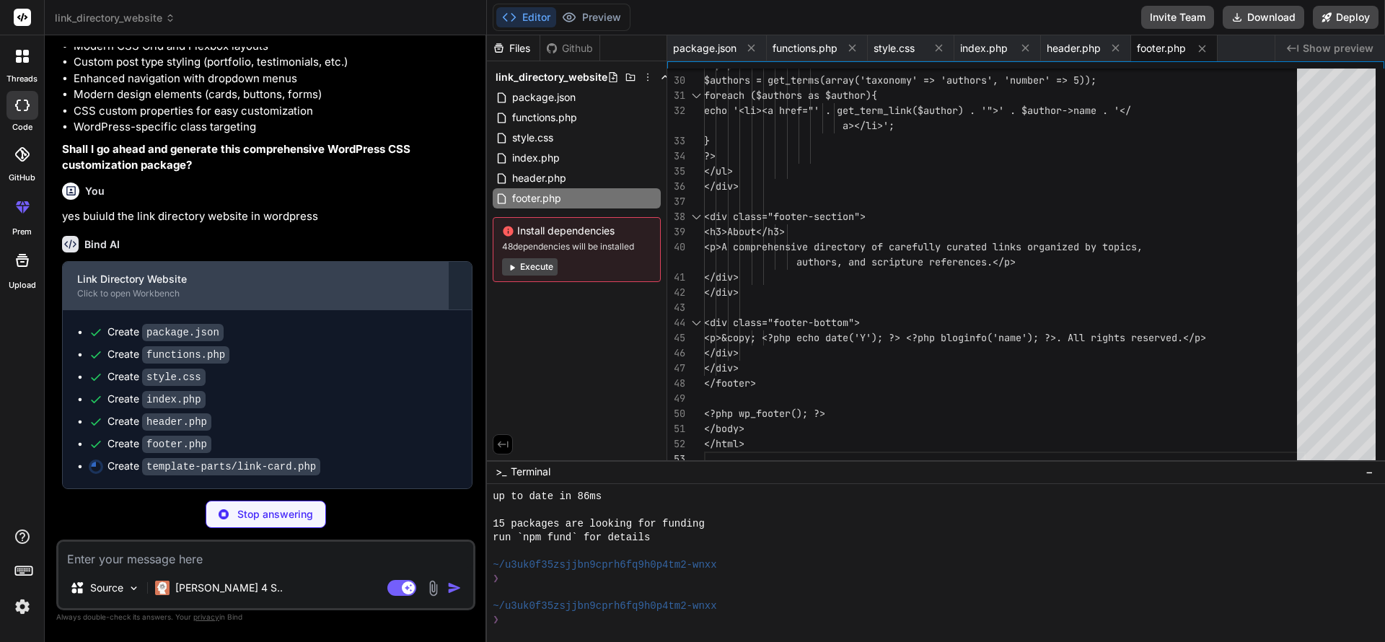
scroll to position [792, 0]
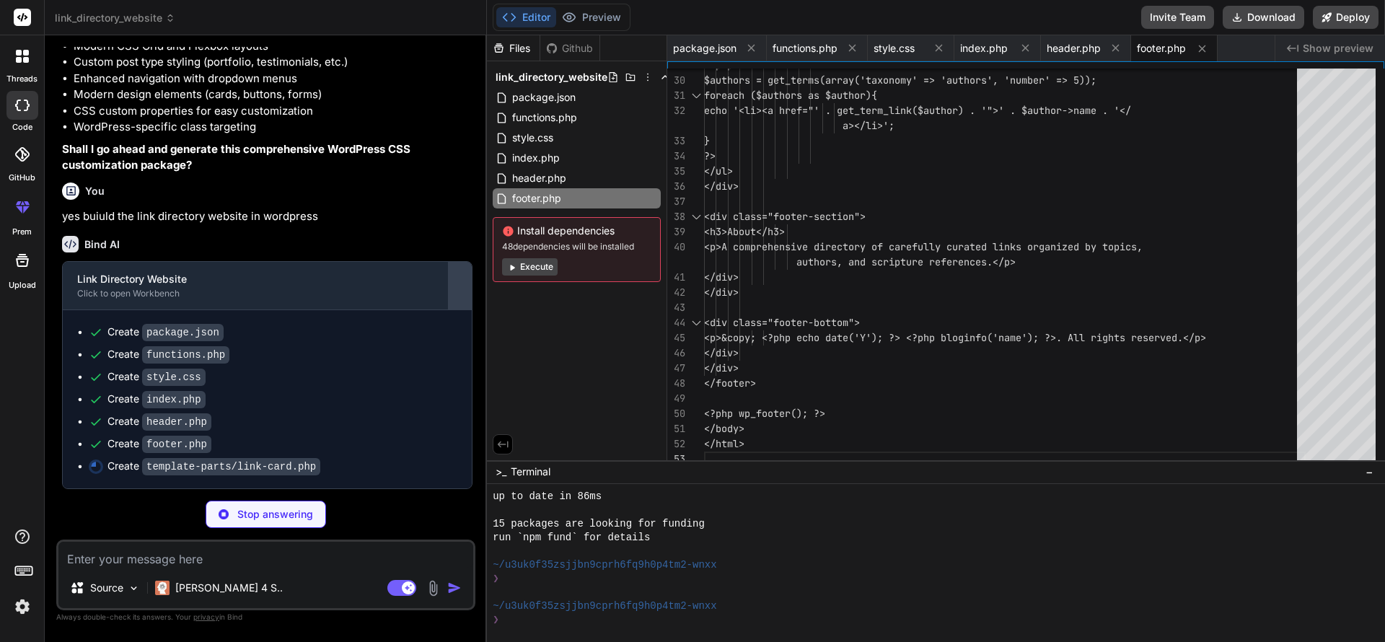
type textarea "x"
type textarea "<?php endif; ?> </article>"
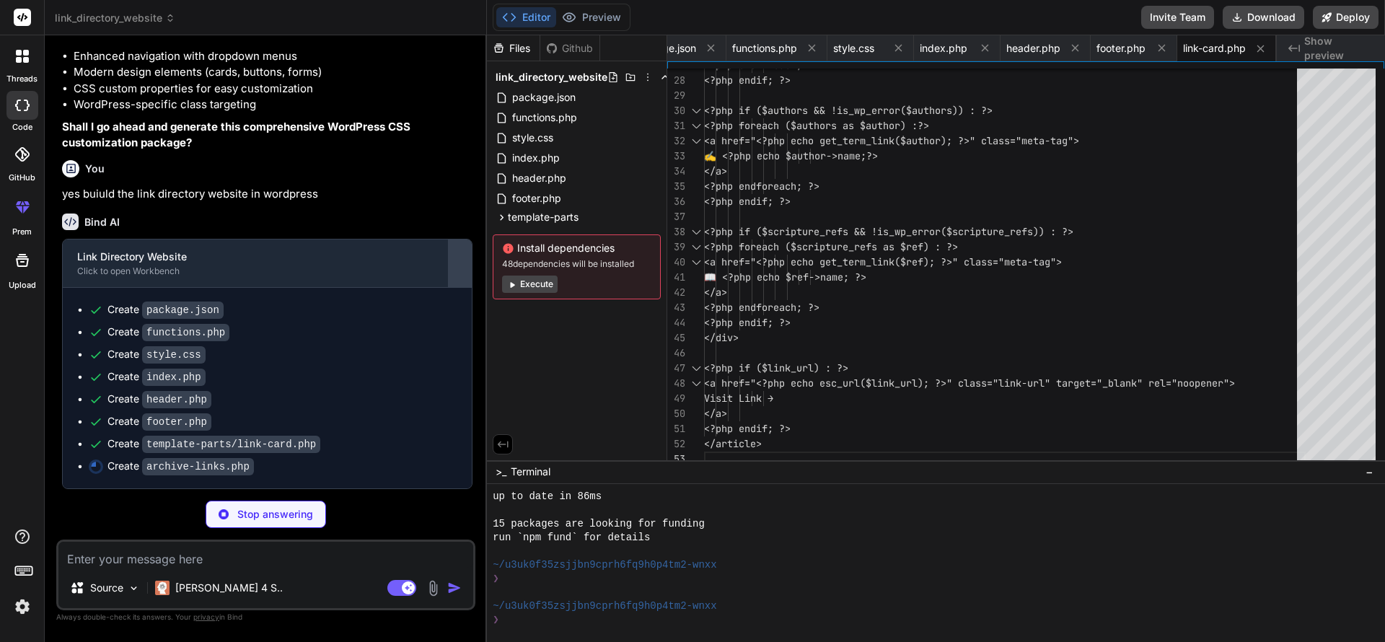
scroll to position [814, 0]
type textarea "x"
type textarea "the_posts_pagination(array( 'prev_text' => '← Previous', 'next_text' => 'Next →…"
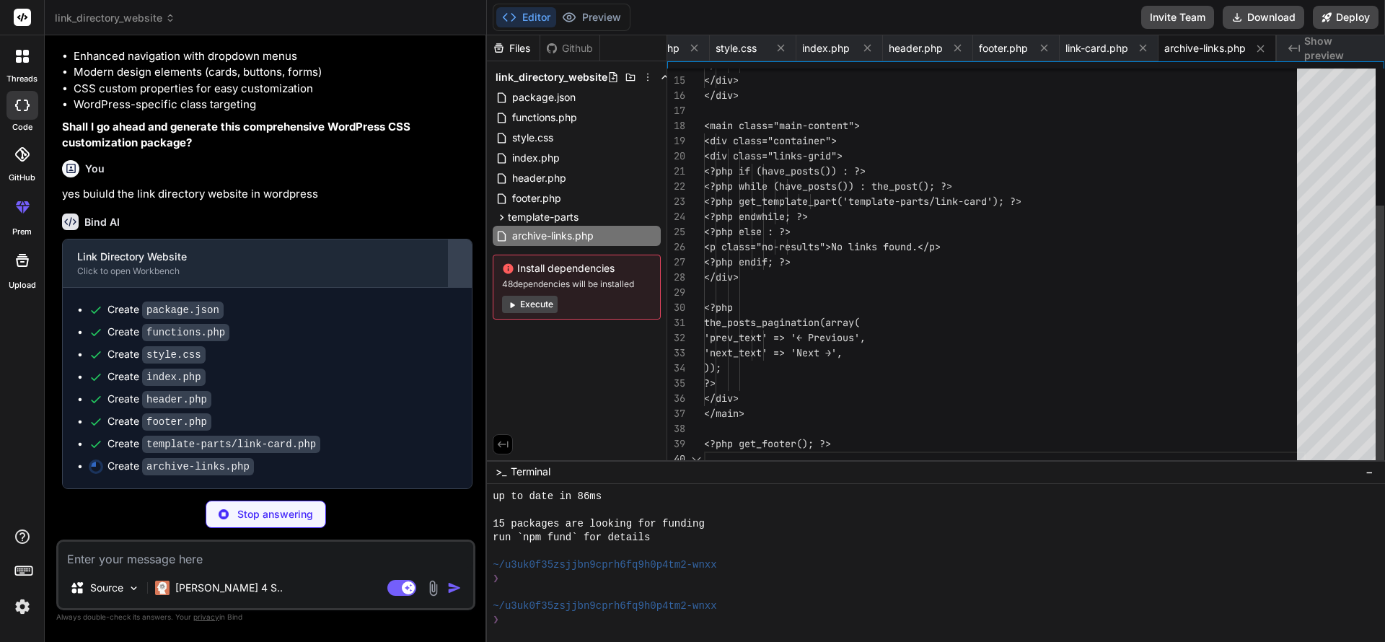
scroll to position [136, 0]
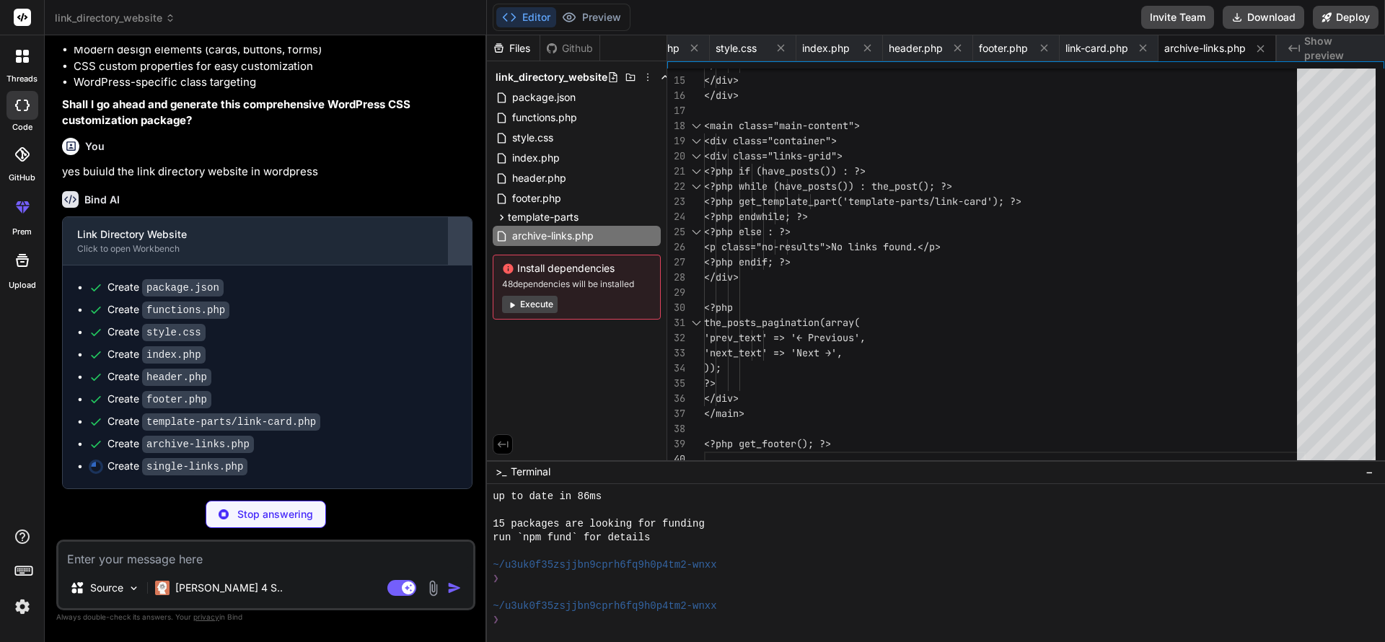
type textarea "x"
type textarea "?> </div> </div> </div> </div> </main> <?php endwhile; ?> <?php get_footer(); ?>"
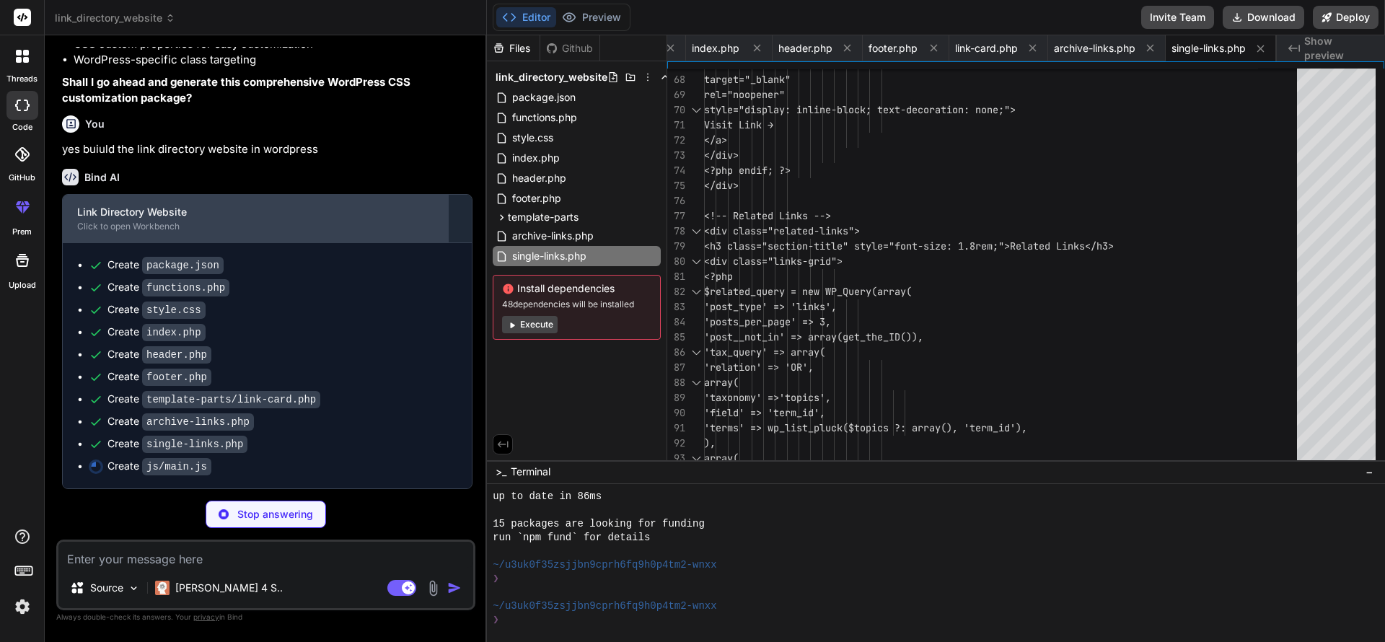
scroll to position [858, 0]
type textarea "x"
type textarea "`) .appendTo('head'); });"
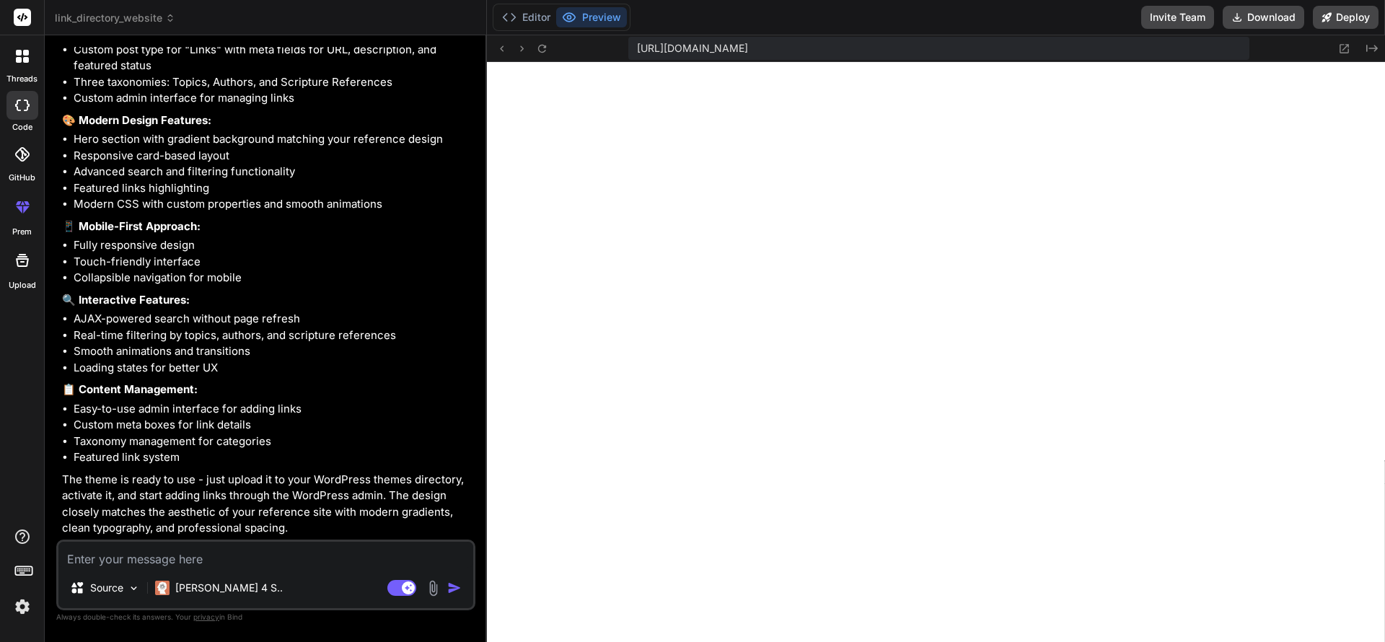
scroll to position [1475, 0]
click at [602, 21] on button "Preview" at bounding box center [591, 17] width 71 height 20
click at [568, 19] on circle at bounding box center [570, 18] width 4 height 4
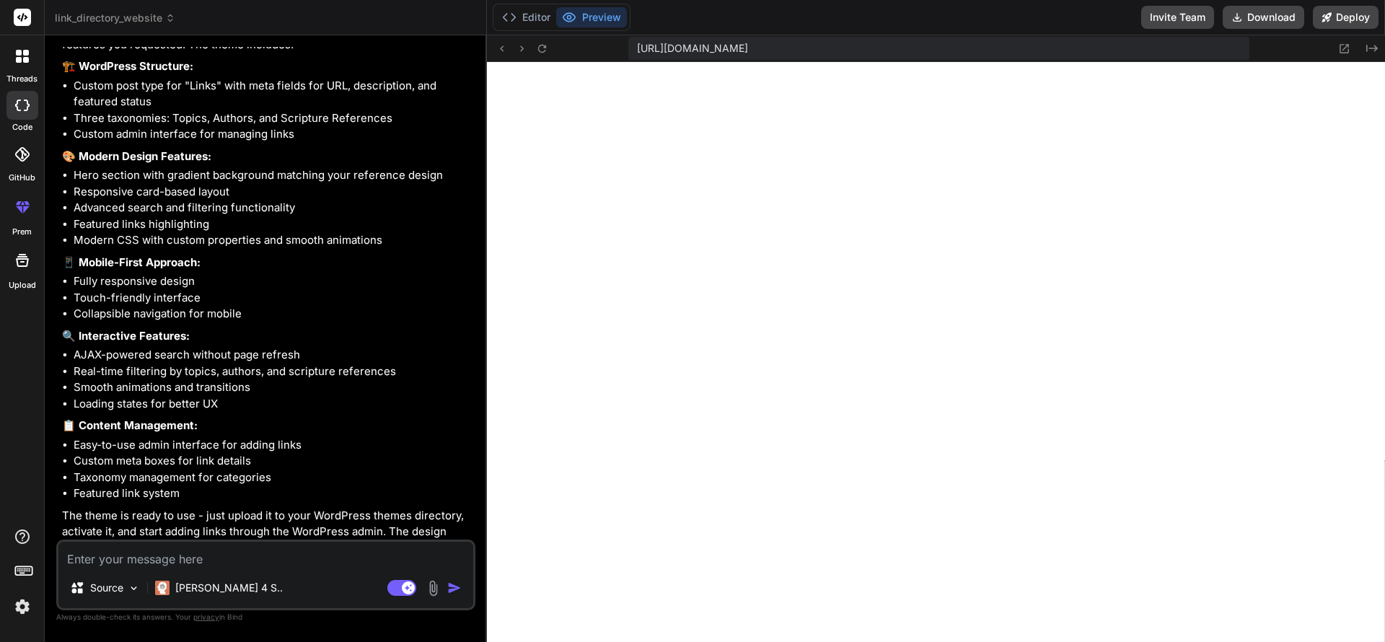
scroll to position [1361, 0]
click at [576, 22] on icon at bounding box center [569, 17] width 14 height 14
click at [540, 20] on button "Editor" at bounding box center [526, 17] width 60 height 20
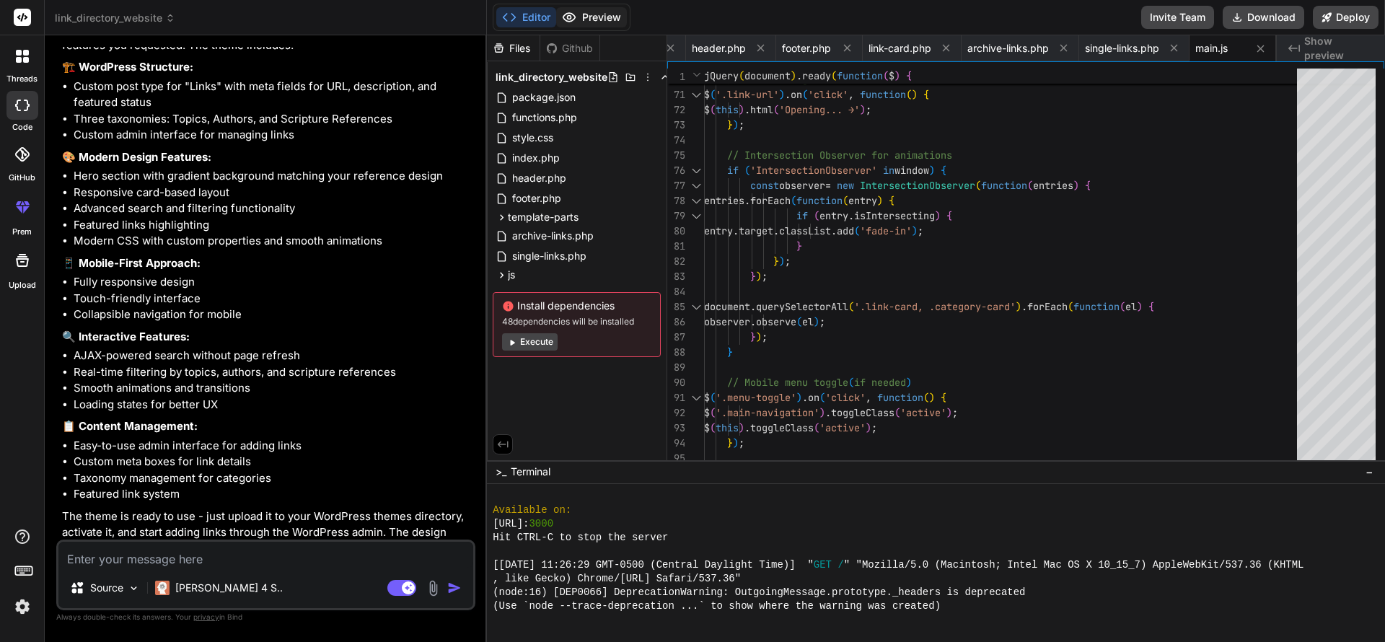
click at [587, 18] on button "Preview" at bounding box center [591, 17] width 71 height 20
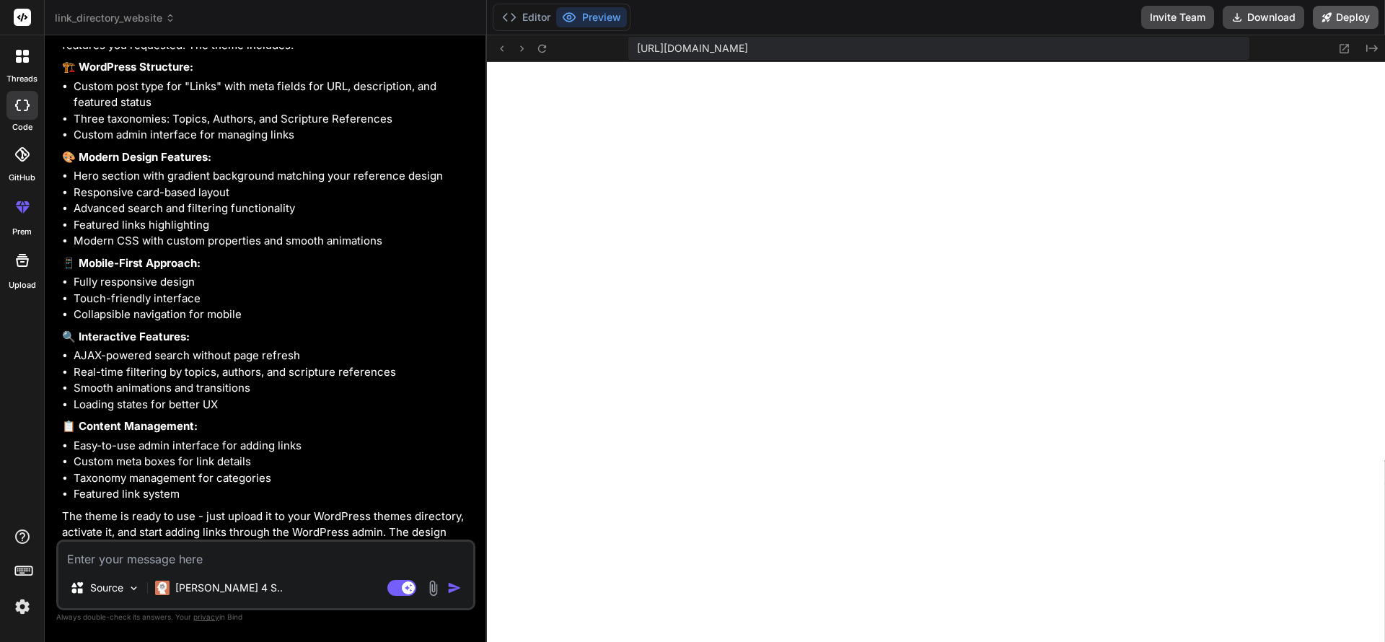
click at [1346, 16] on button "Deploy" at bounding box center [1346, 17] width 66 height 23
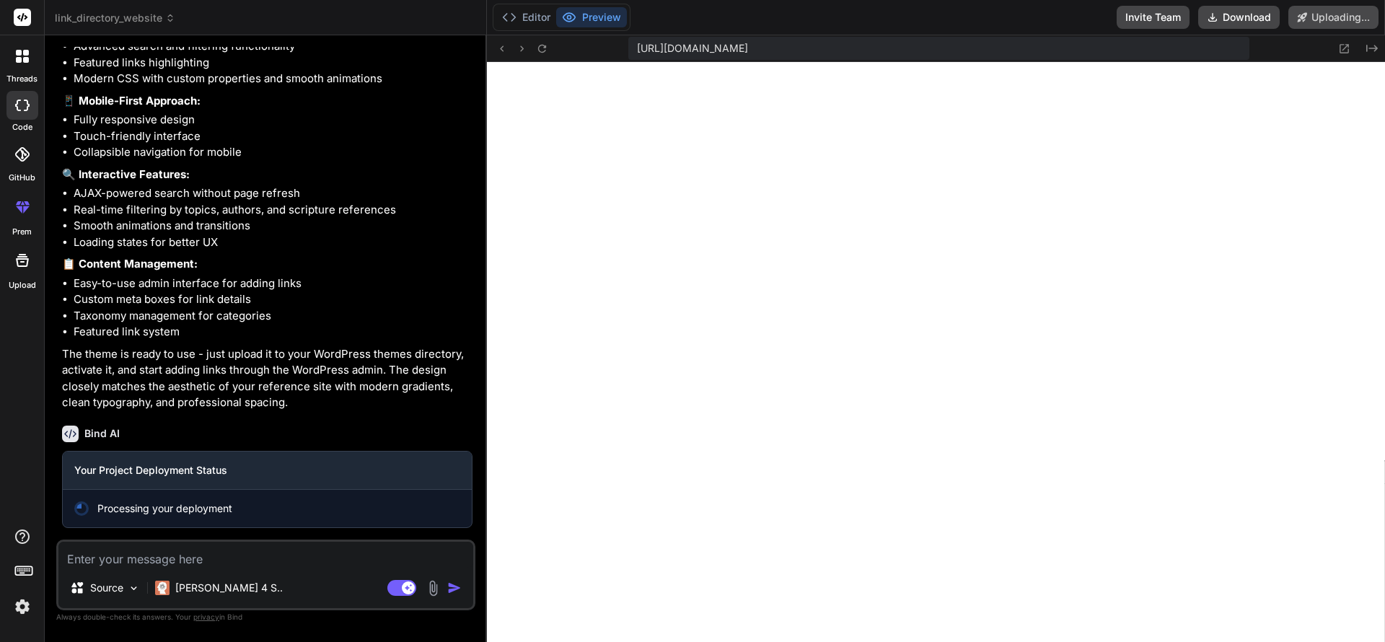
scroll to position [1601, 0]
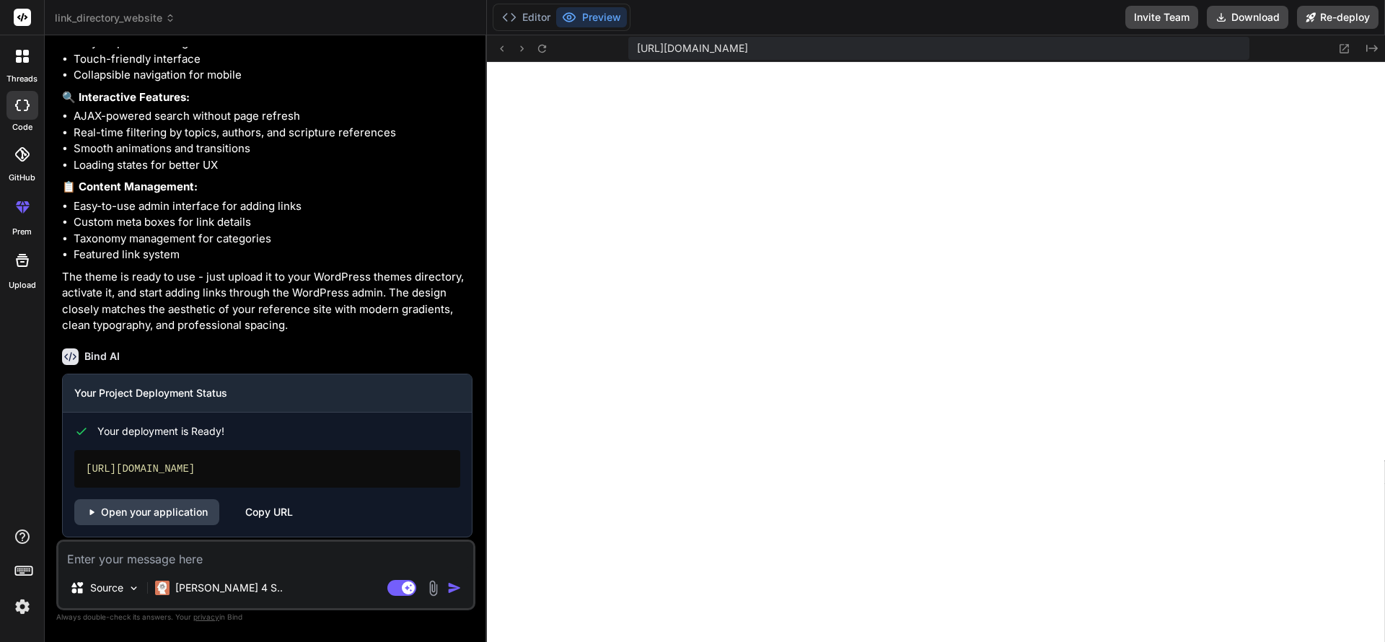
type textarea "x"
click at [587, 18] on button "Preview" at bounding box center [591, 17] width 71 height 20
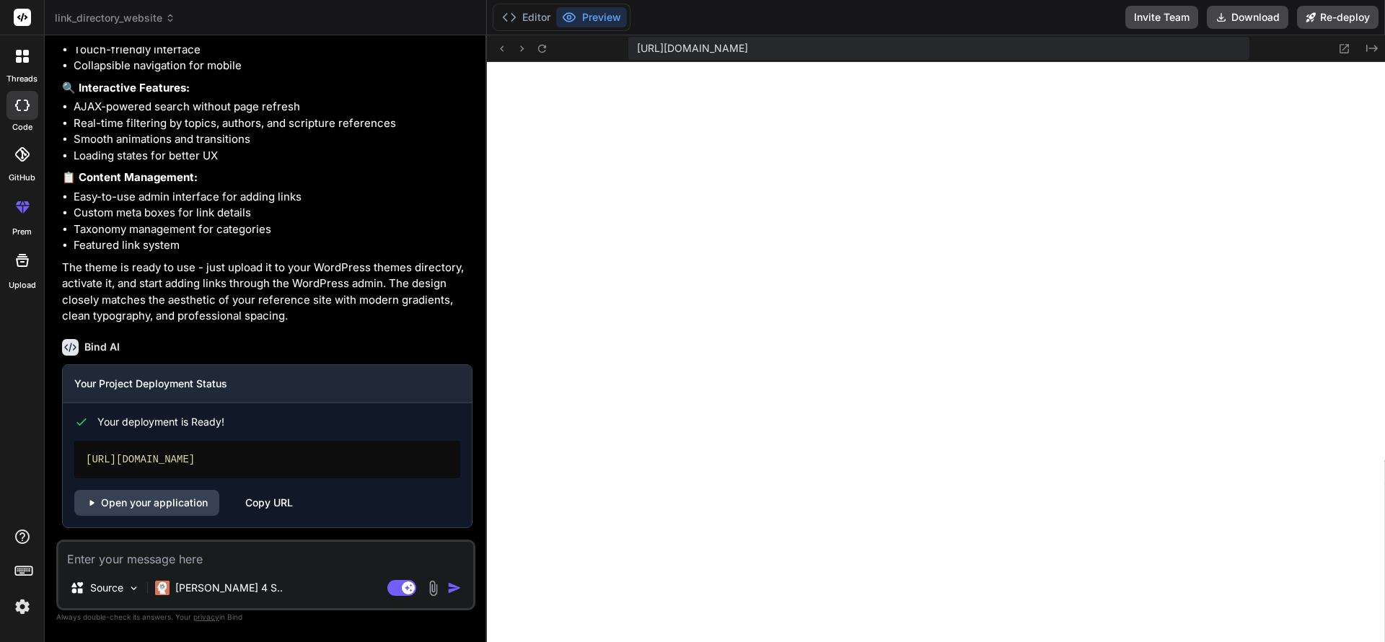
click at [252, 501] on div "Copy URL" at bounding box center [269, 503] width 48 height 26
click at [170, 499] on link "Open your application" at bounding box center [146, 503] width 145 height 26
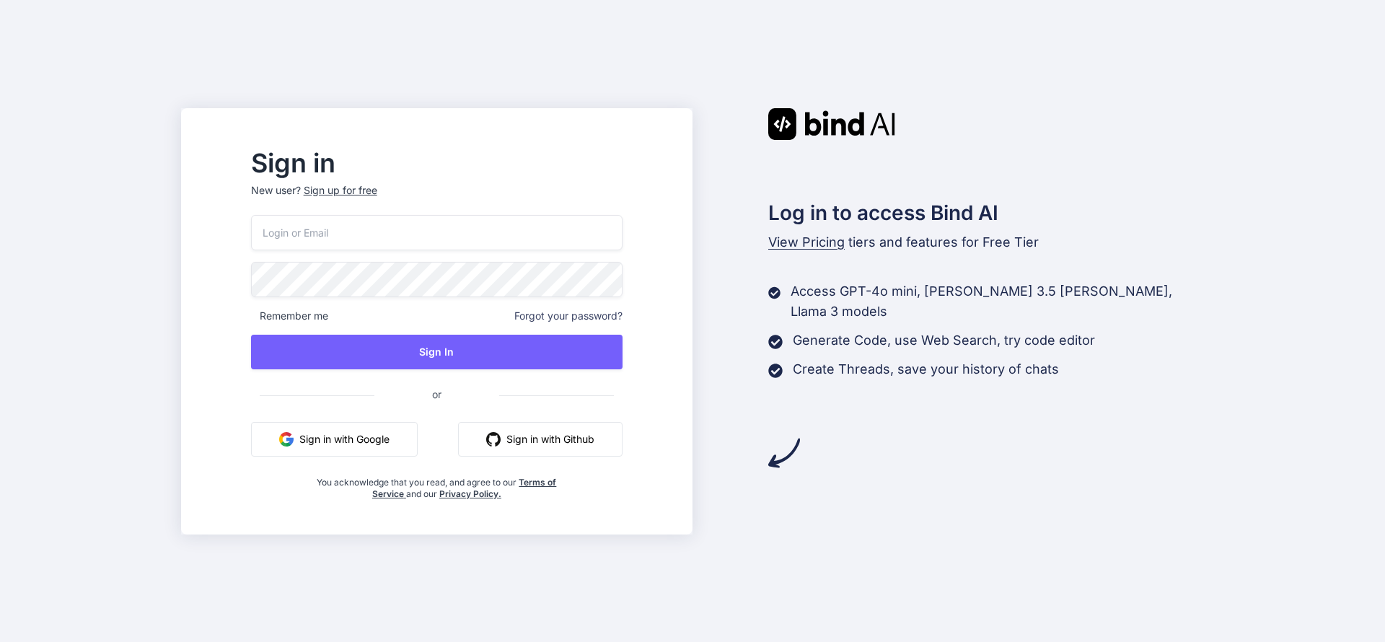
click at [382, 441] on button "Sign in with Google" at bounding box center [334, 439] width 167 height 35
